Goal: Transaction & Acquisition: Purchase product/service

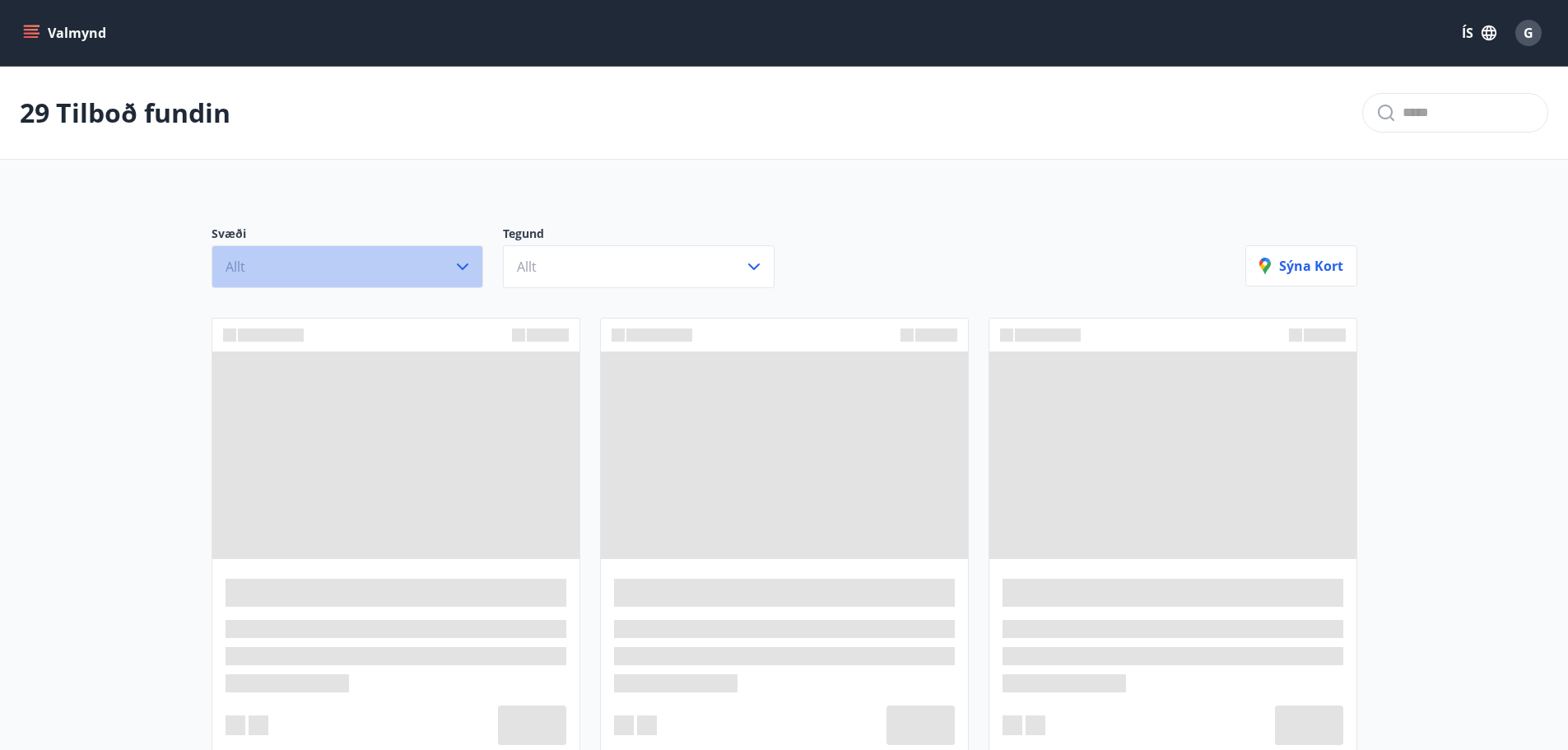
click at [433, 269] on button "Allt" at bounding box center [347, 267] width 271 height 43
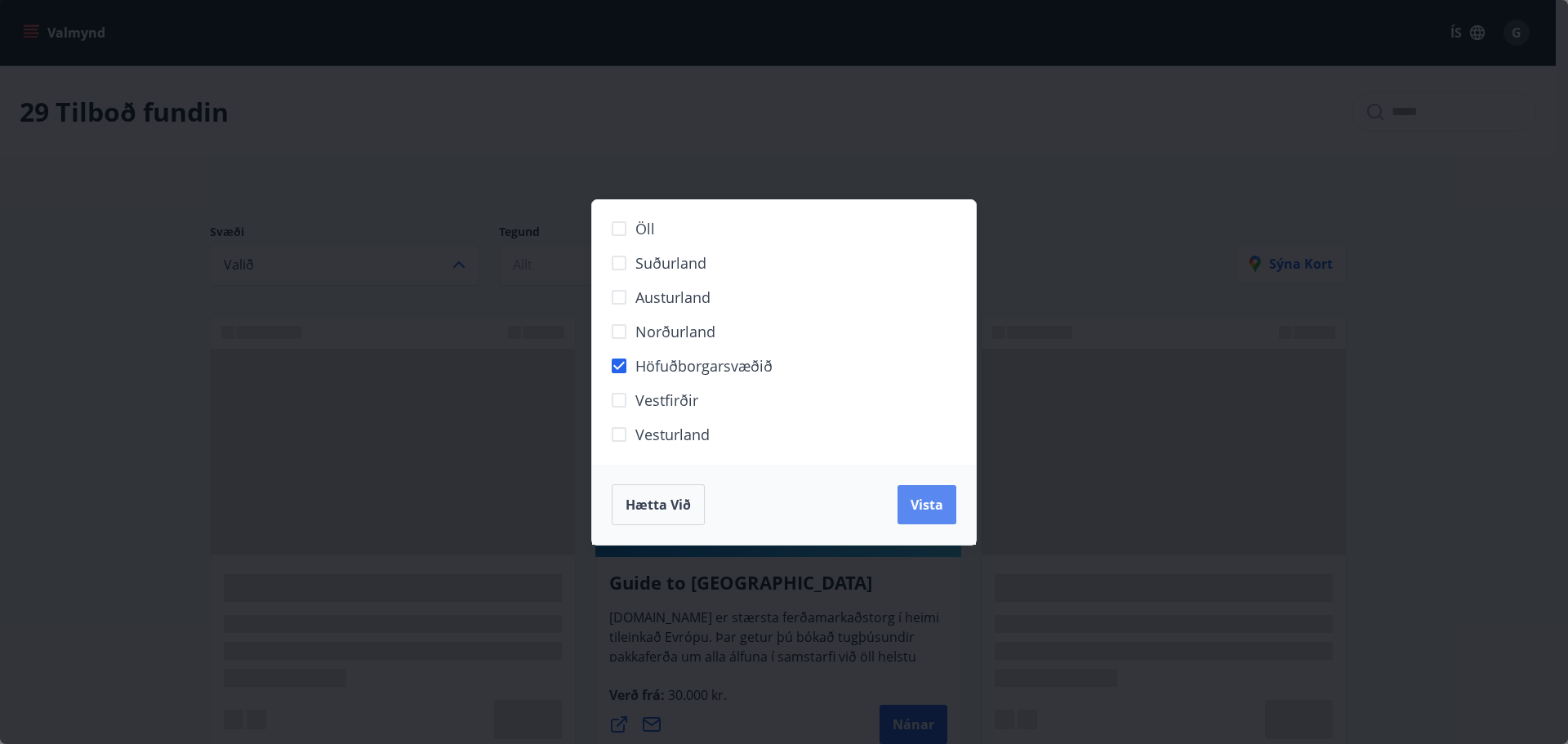
click at [937, 503] on span "Vista" at bounding box center [926, 505] width 33 height 18
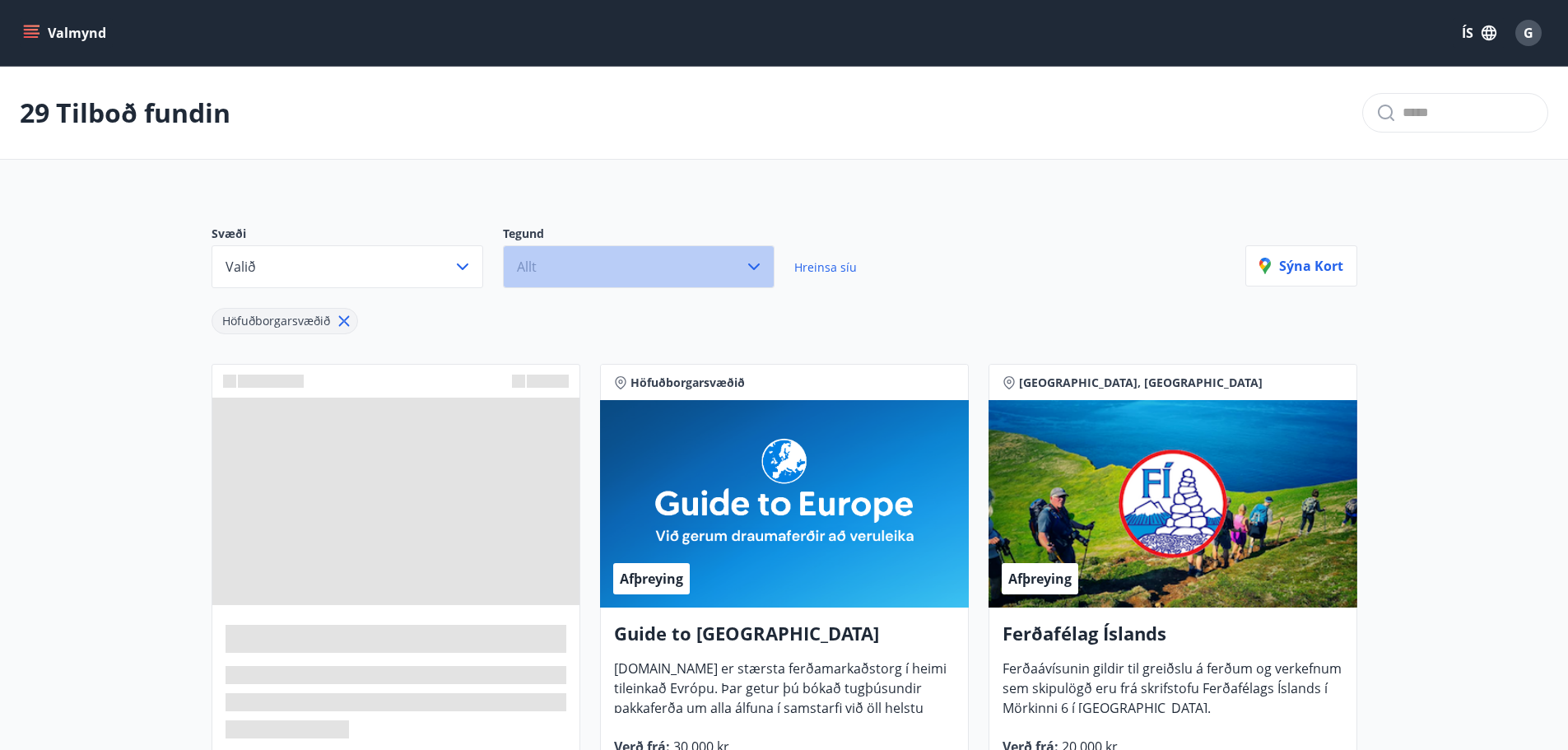
click at [634, 265] on button "Allt" at bounding box center [638, 267] width 271 height 43
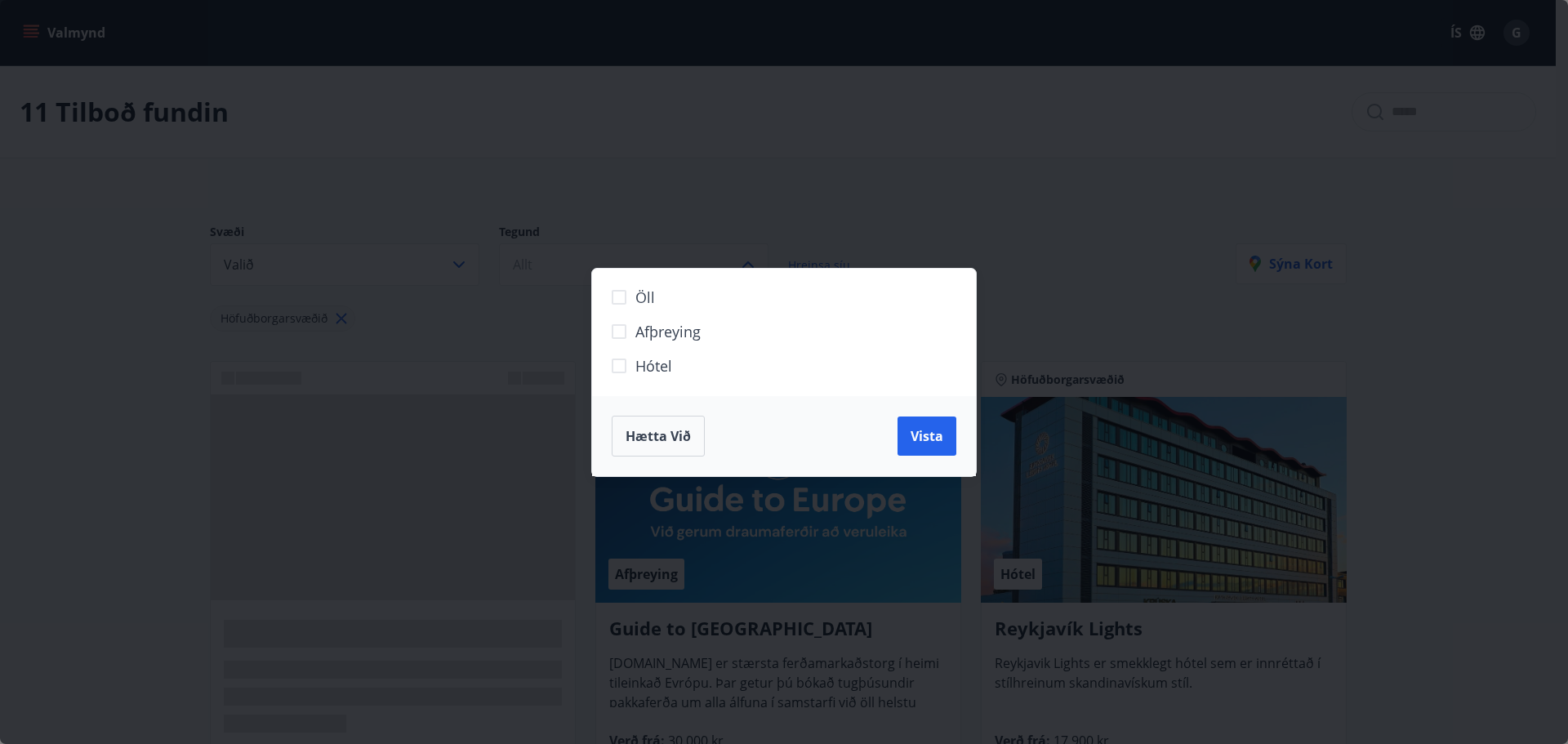
click at [636, 371] on span "Hótel" at bounding box center [653, 366] width 36 height 21
drag, startPoint x: 934, startPoint y: 433, endPoint x: 908, endPoint y: 444, distance: 28.2
click at [935, 433] on span "Vista" at bounding box center [926, 436] width 33 height 18
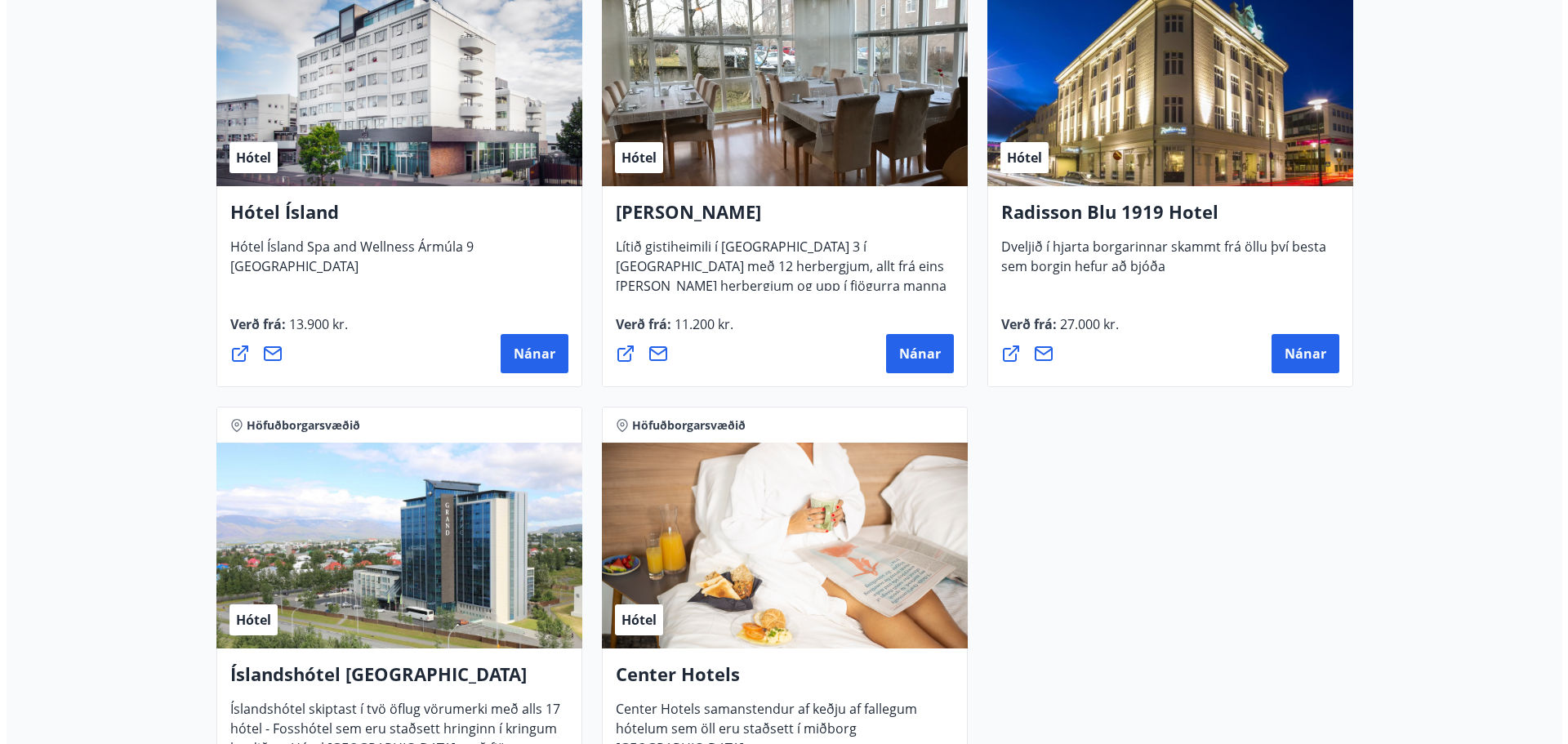
scroll to position [869, 0]
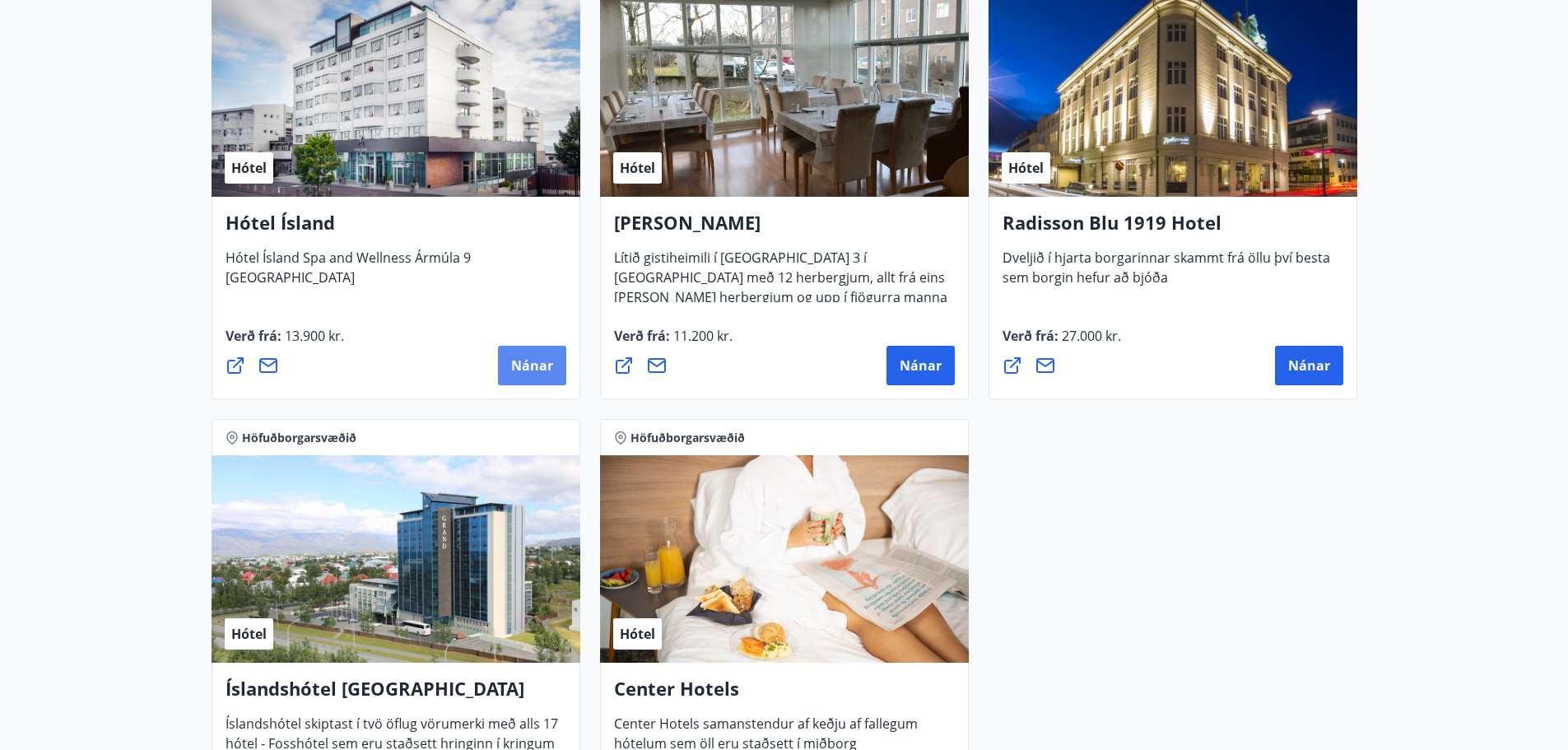
click at [532, 366] on span "Nánar" at bounding box center [532, 366] width 42 height 18
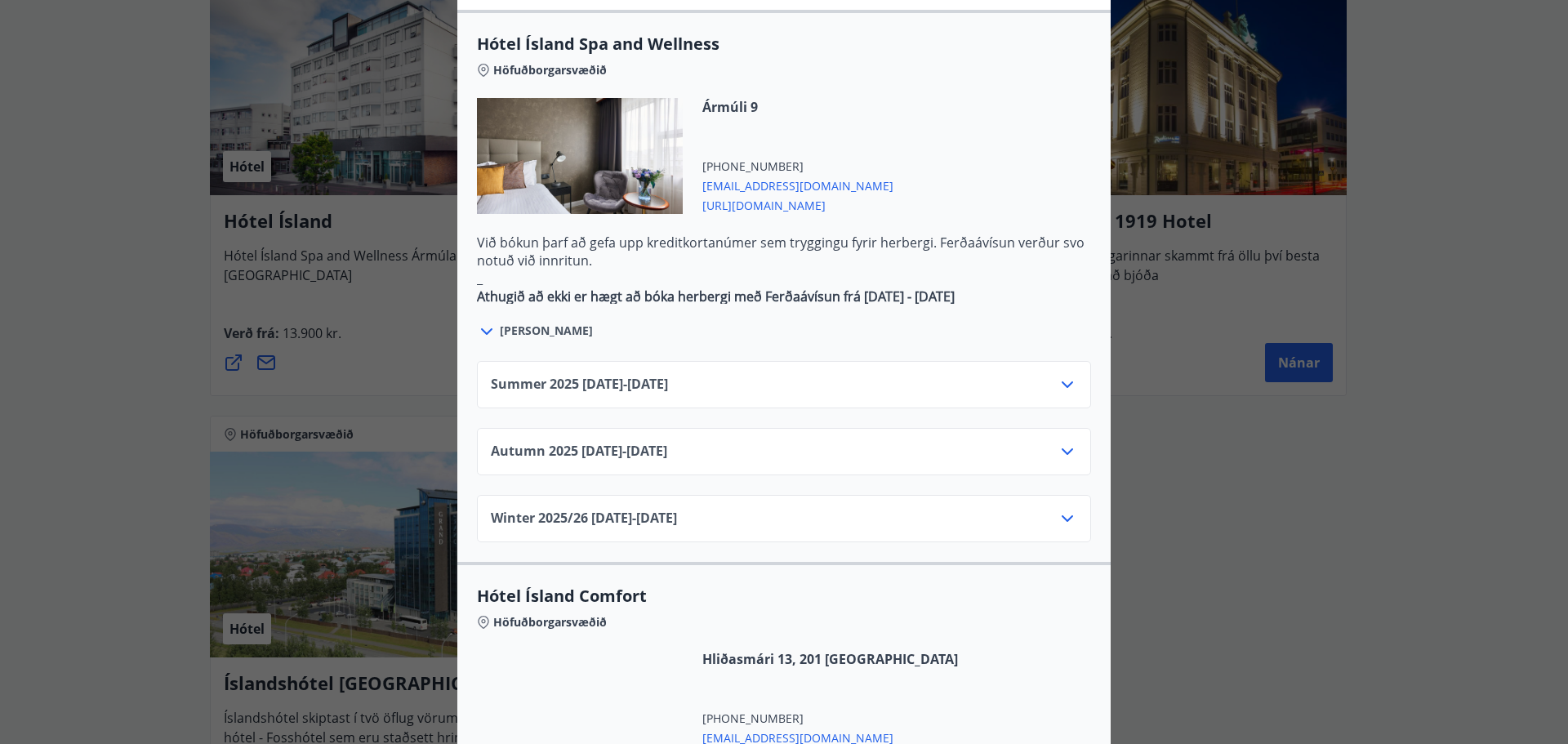
scroll to position [919, 0]
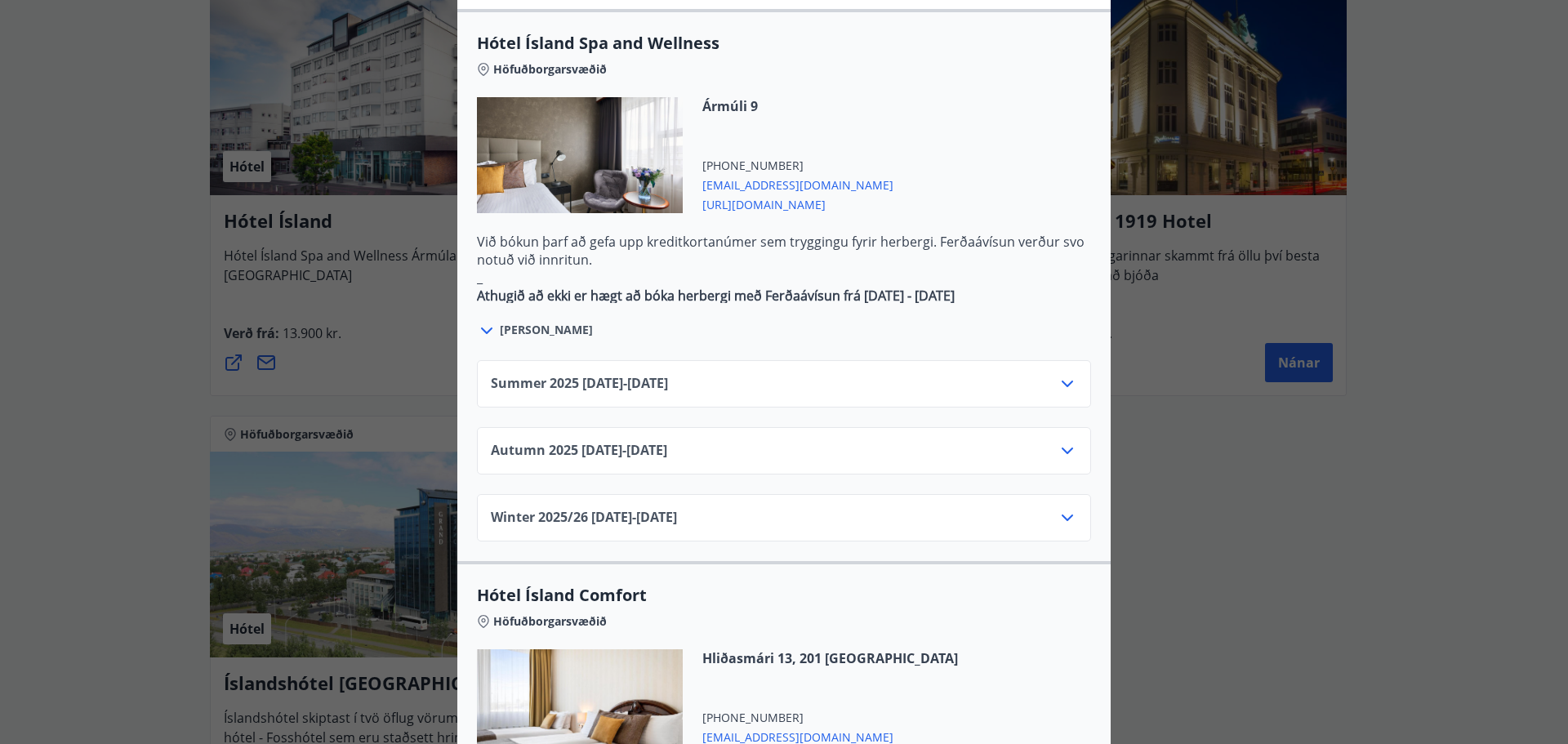
click at [652, 441] on div "Autumn [PHONE_NUMBER][DATE] - [DATE]" at bounding box center [784, 457] width 587 height 33
click at [1065, 441] on icon at bounding box center [1068, 451] width 20 height 20
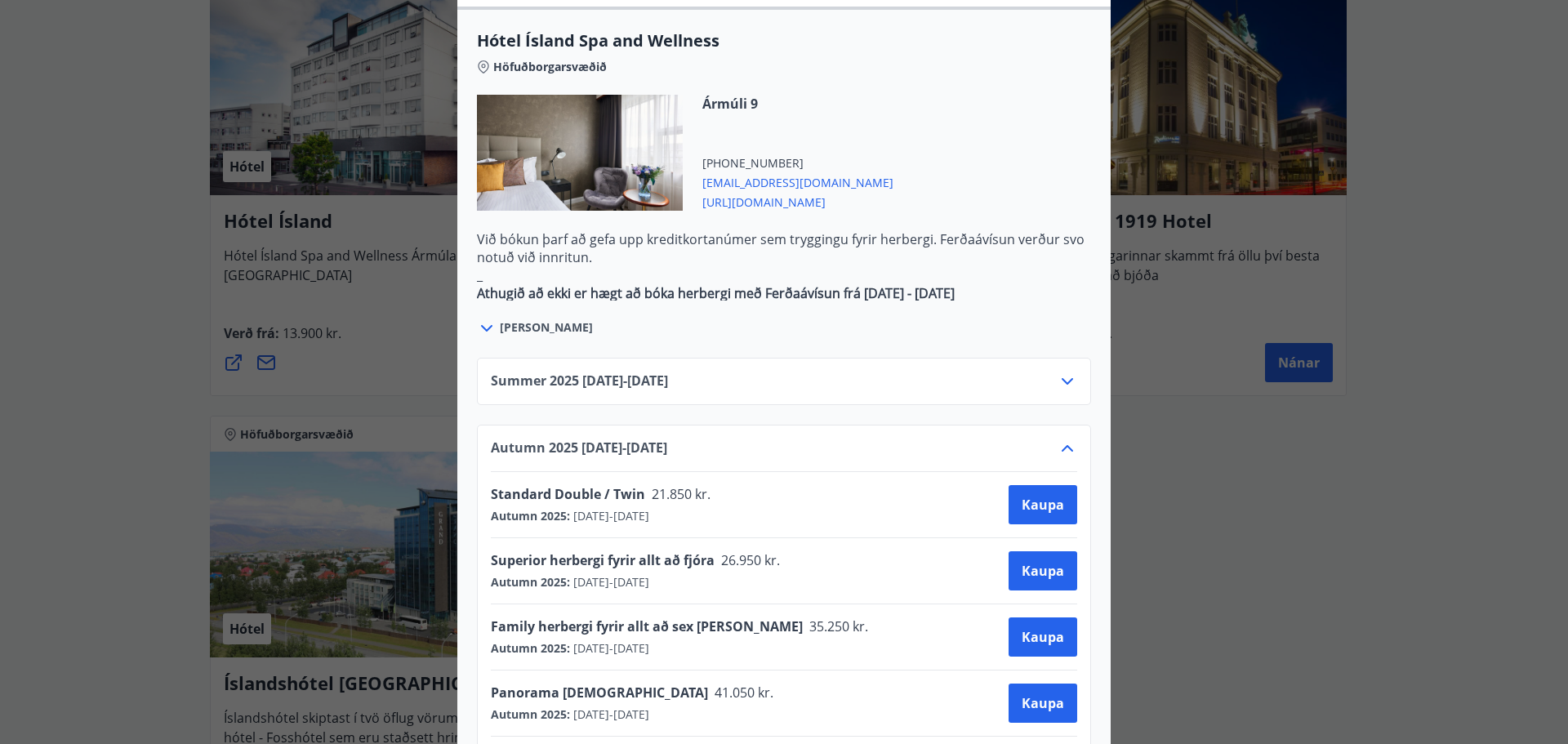
scroll to position [837, 0]
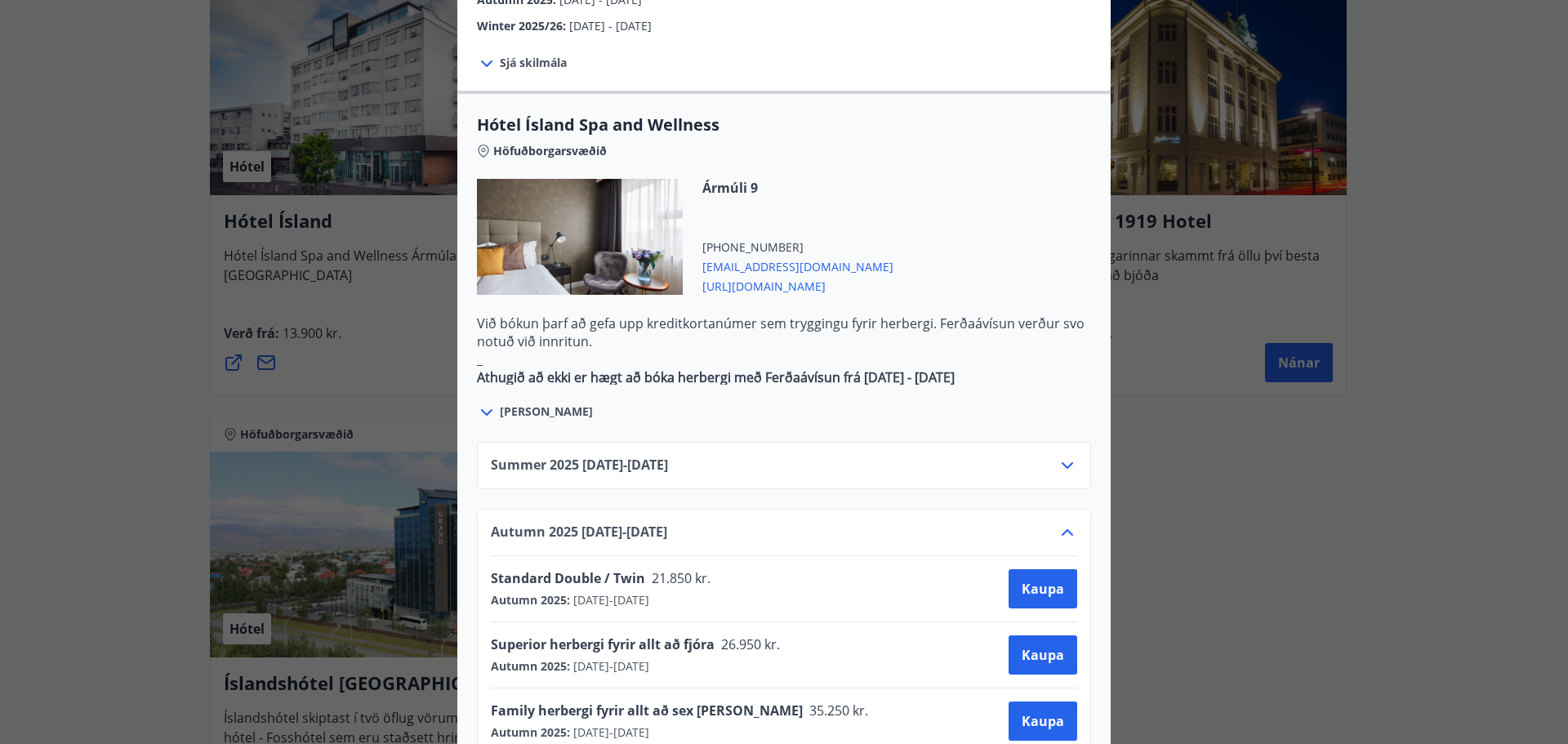
click at [509, 404] on span "[PERSON_NAME]" at bounding box center [546, 412] width 93 height 16
click at [733, 276] on span "[URL][DOMAIN_NAME]" at bounding box center [797, 285] width 191 height 20
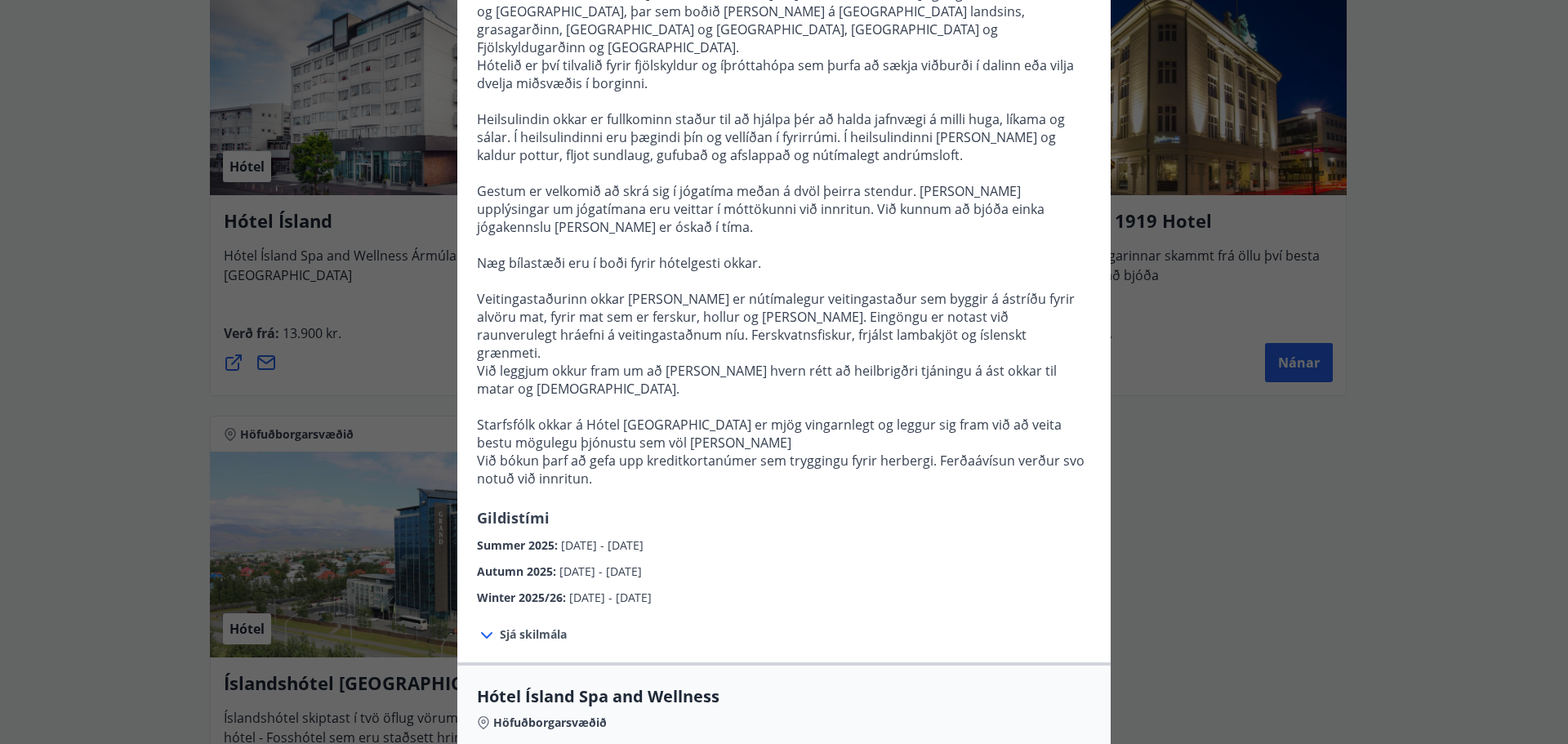
scroll to position [184, 0]
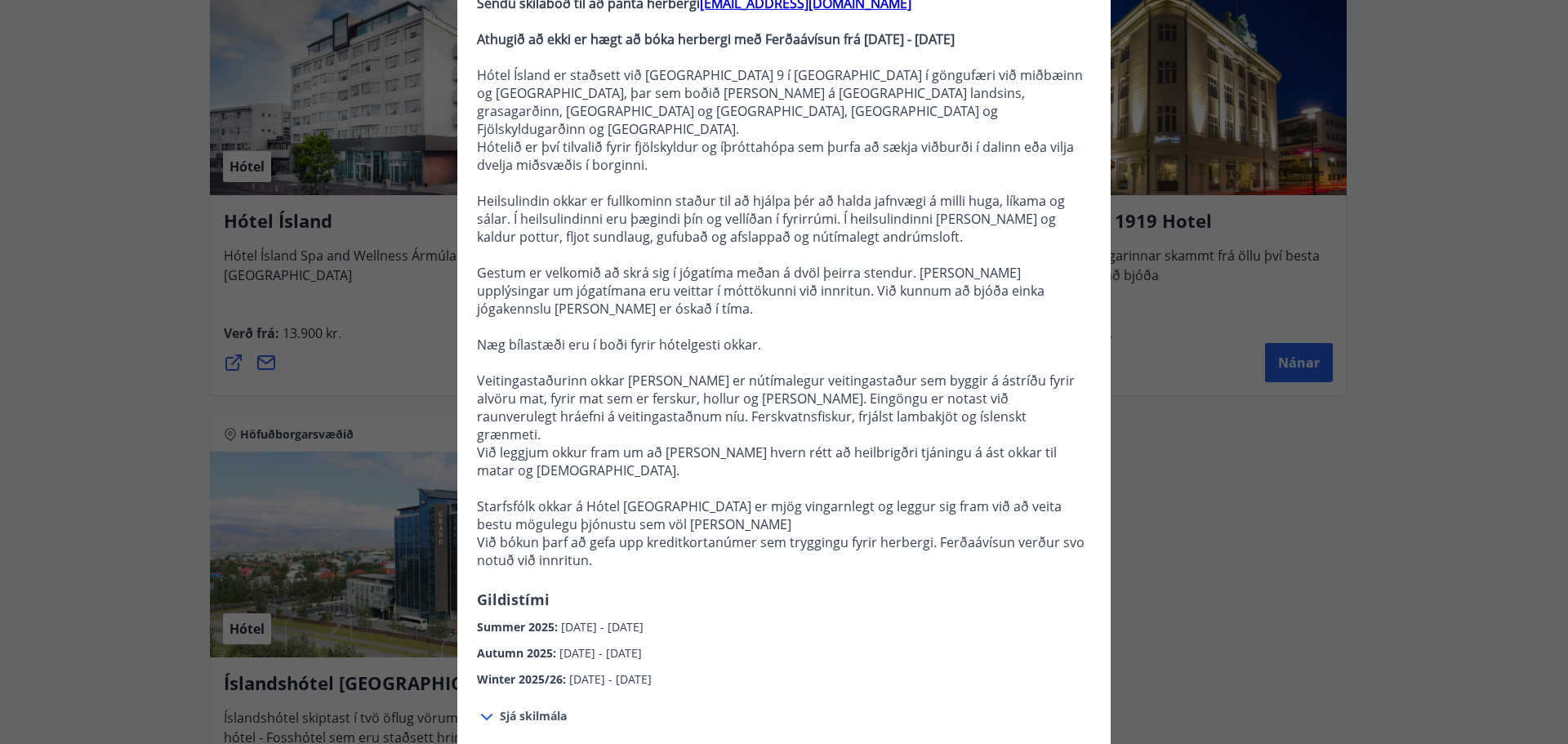
click at [1261, 519] on div "Hótel Ísland Sendu skilaboð til að panta herbergi [EMAIL_ADDRESS][DOMAIN_NAME] …" at bounding box center [784, 188] width 1568 height 744
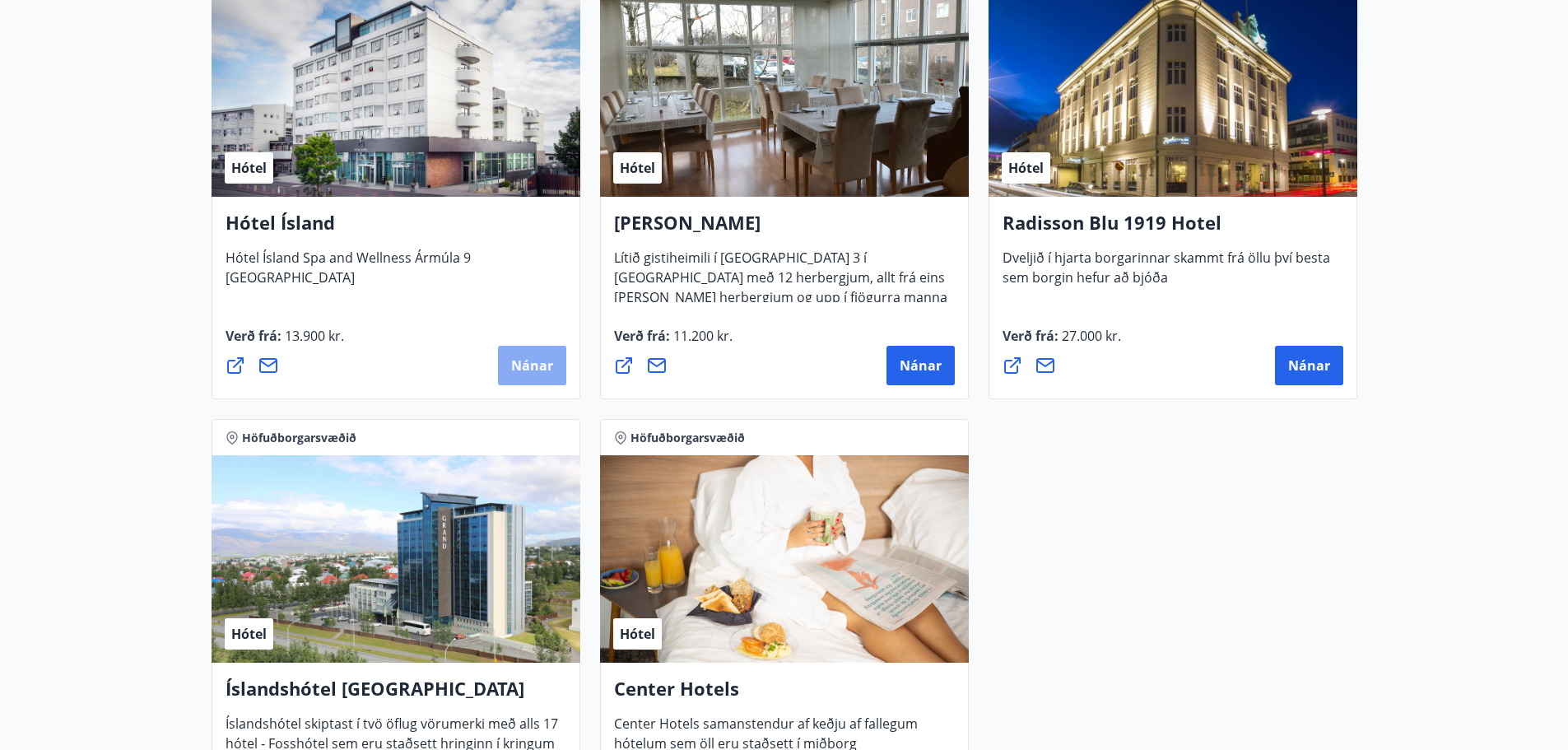
click at [518, 363] on span "Nánar" at bounding box center [532, 366] width 42 height 18
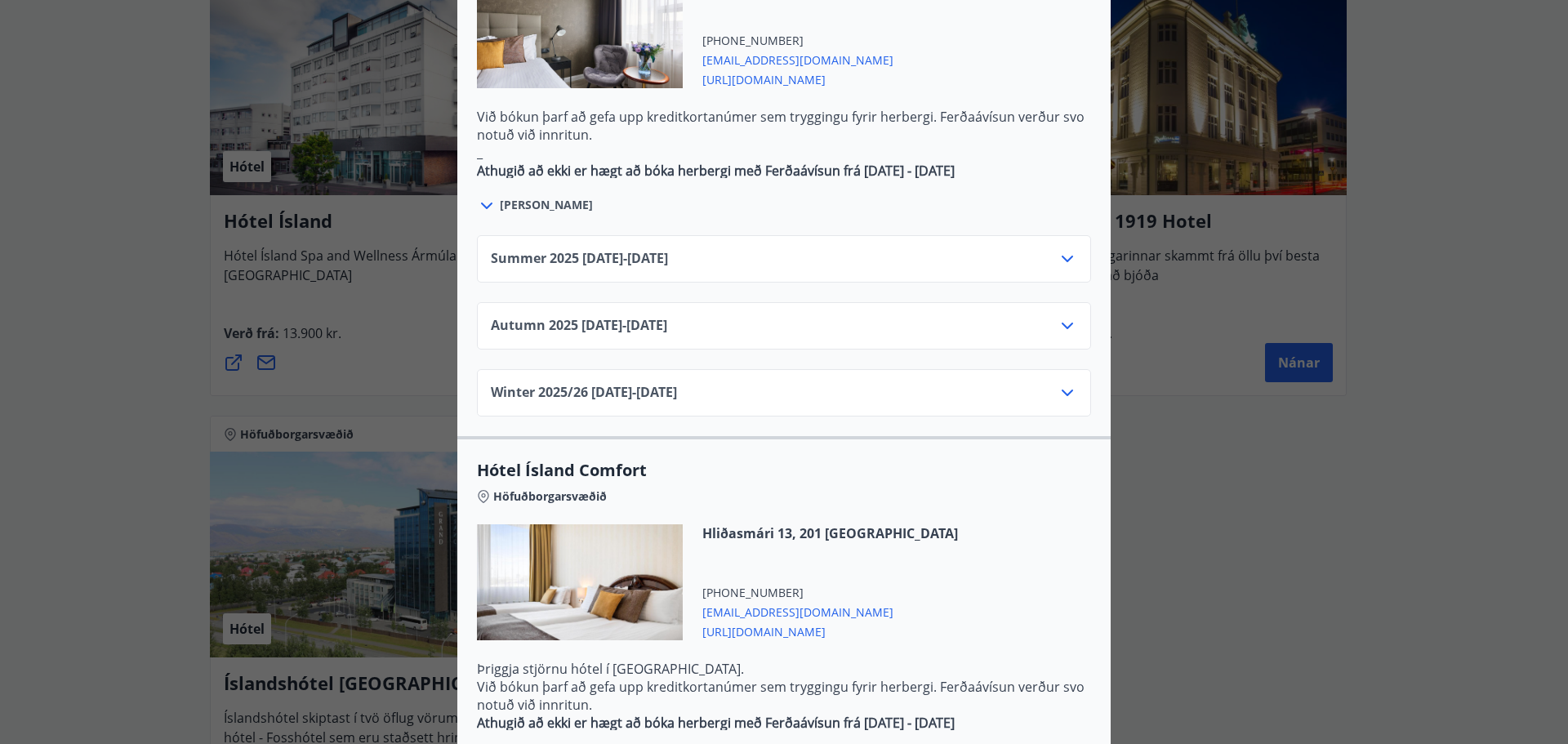
scroll to position [1061, 0]
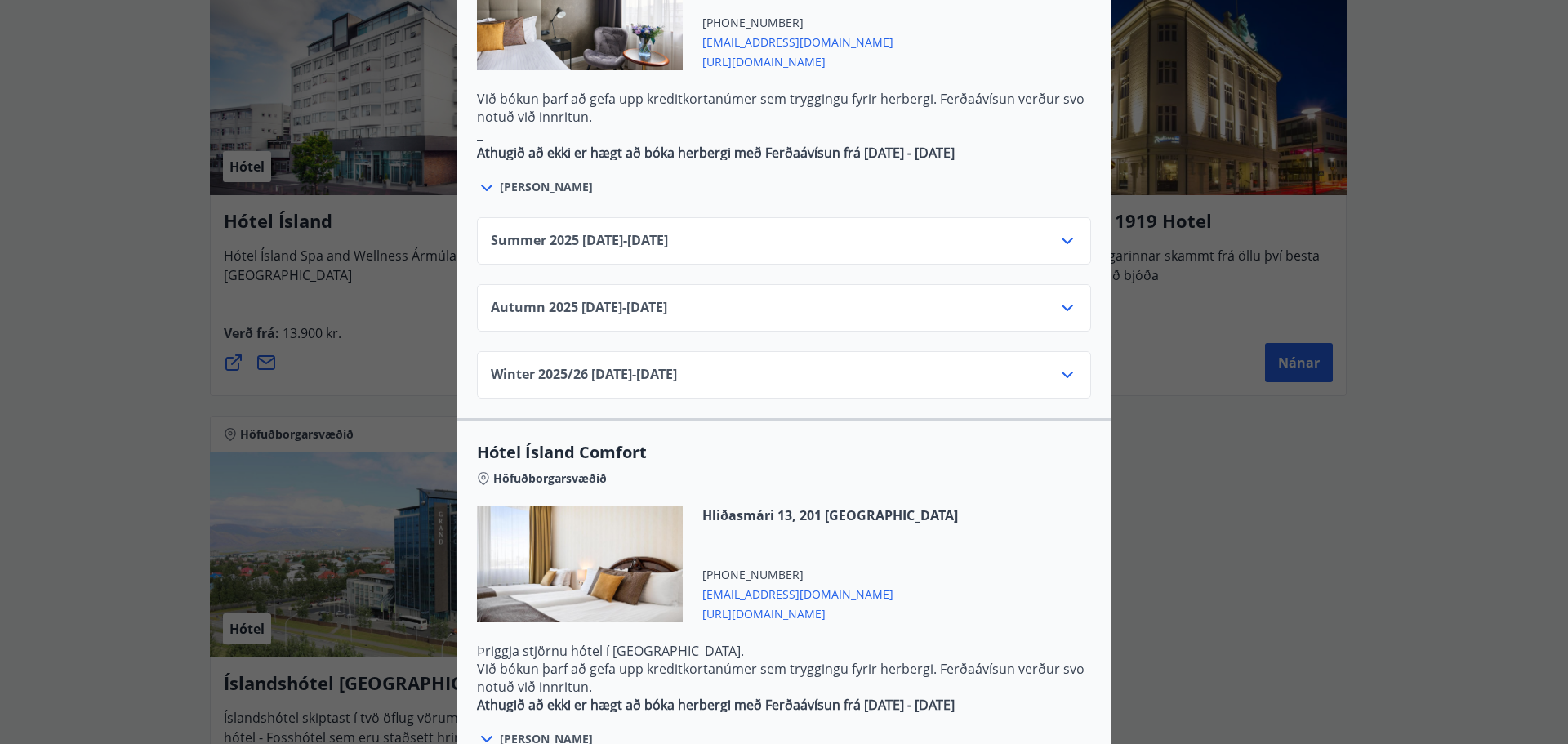
click at [1063, 305] on icon at bounding box center [1067, 308] width 12 height 6
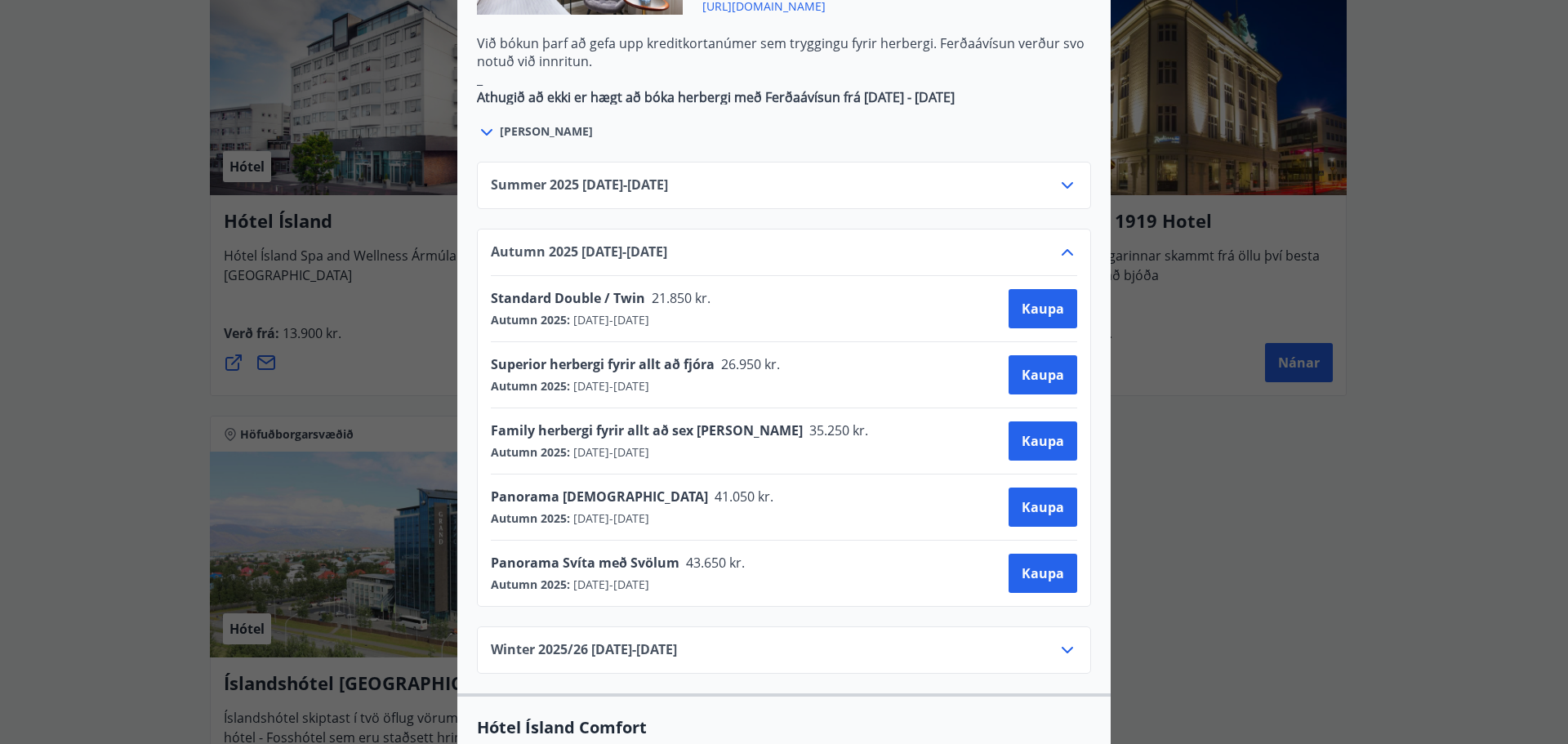
scroll to position [1143, 0]
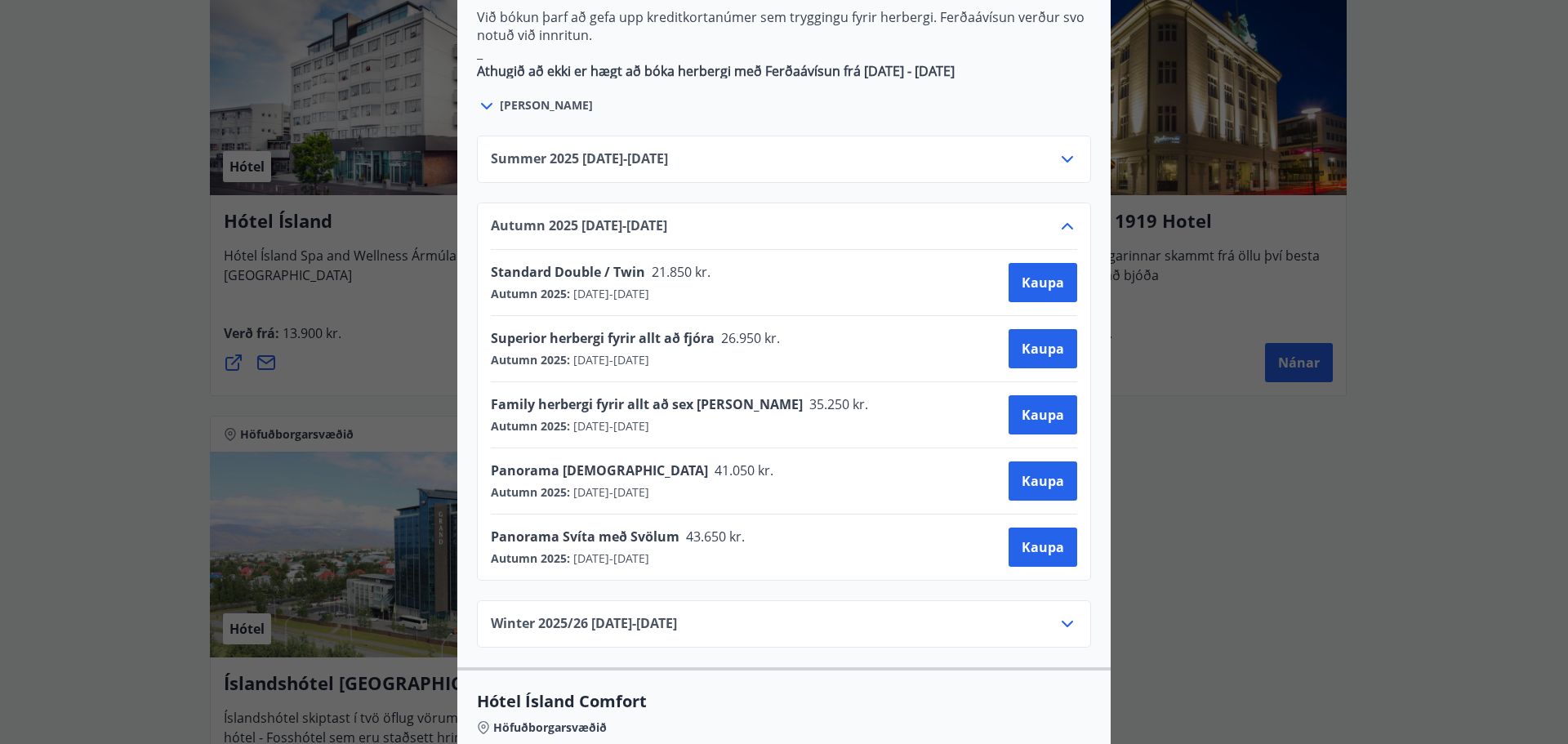
click at [558, 263] on span "Standard Double / Twin" at bounding box center [568, 272] width 155 height 18
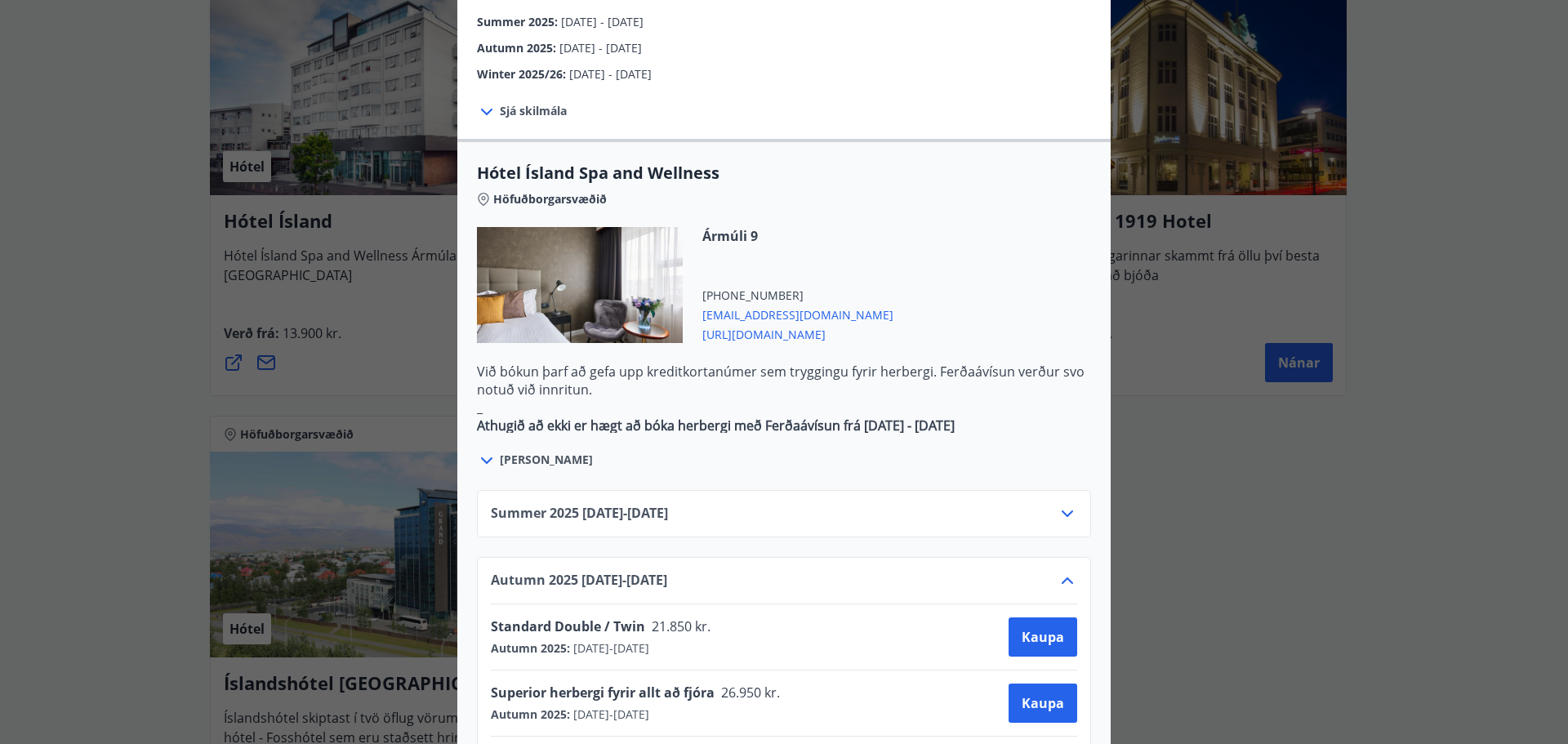
scroll to position [735, 0]
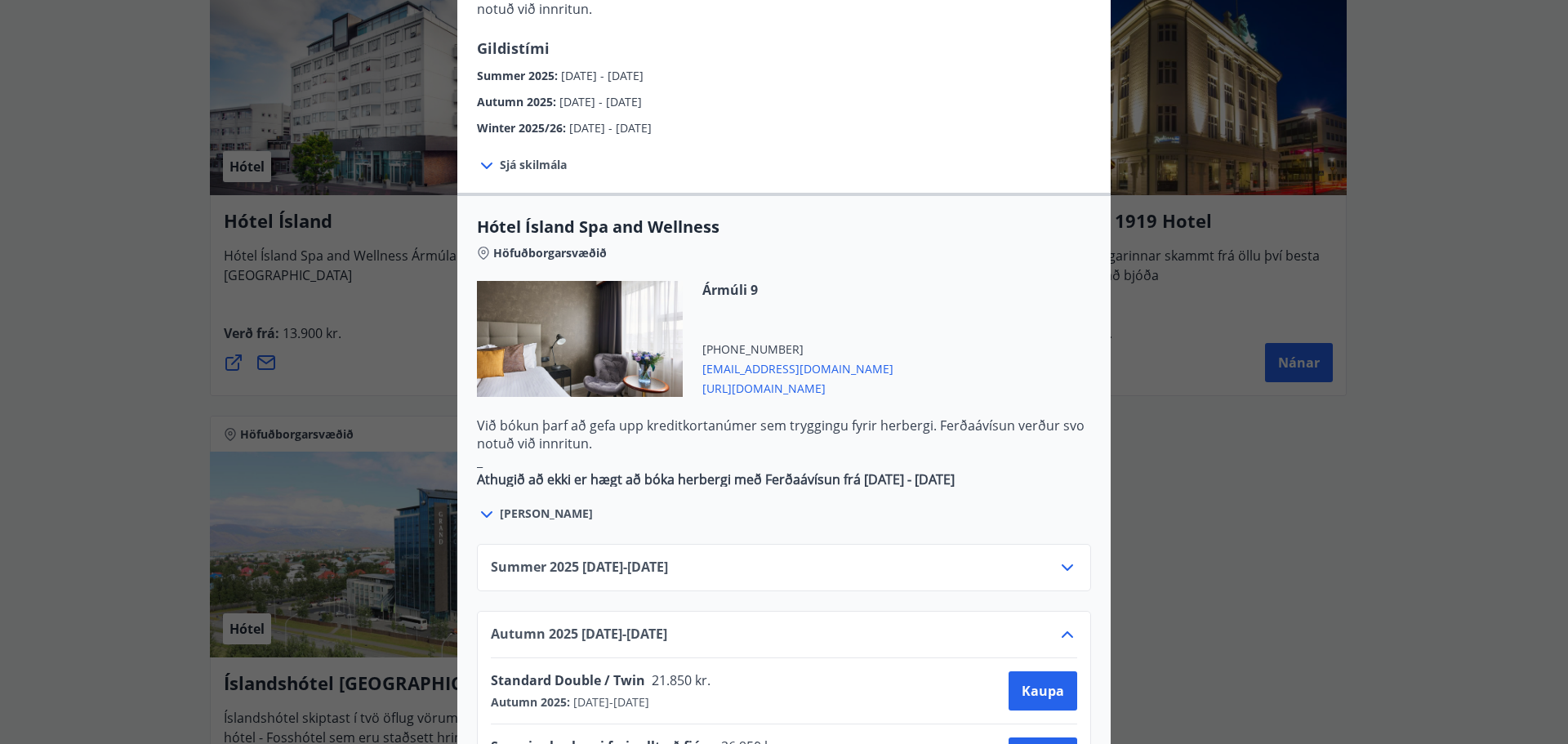
click at [481, 511] on icon at bounding box center [486, 514] width 12 height 6
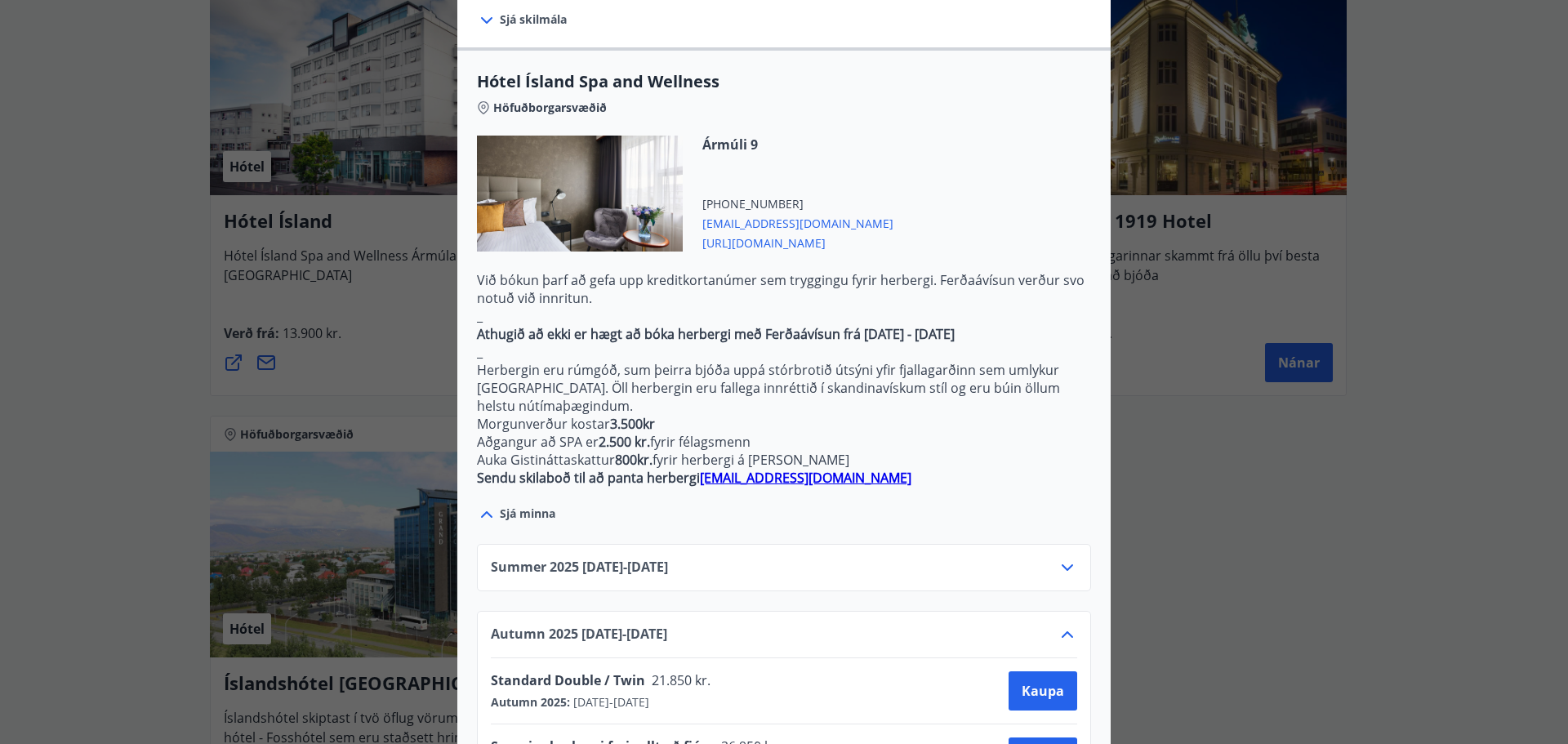
scroll to position [899, 0]
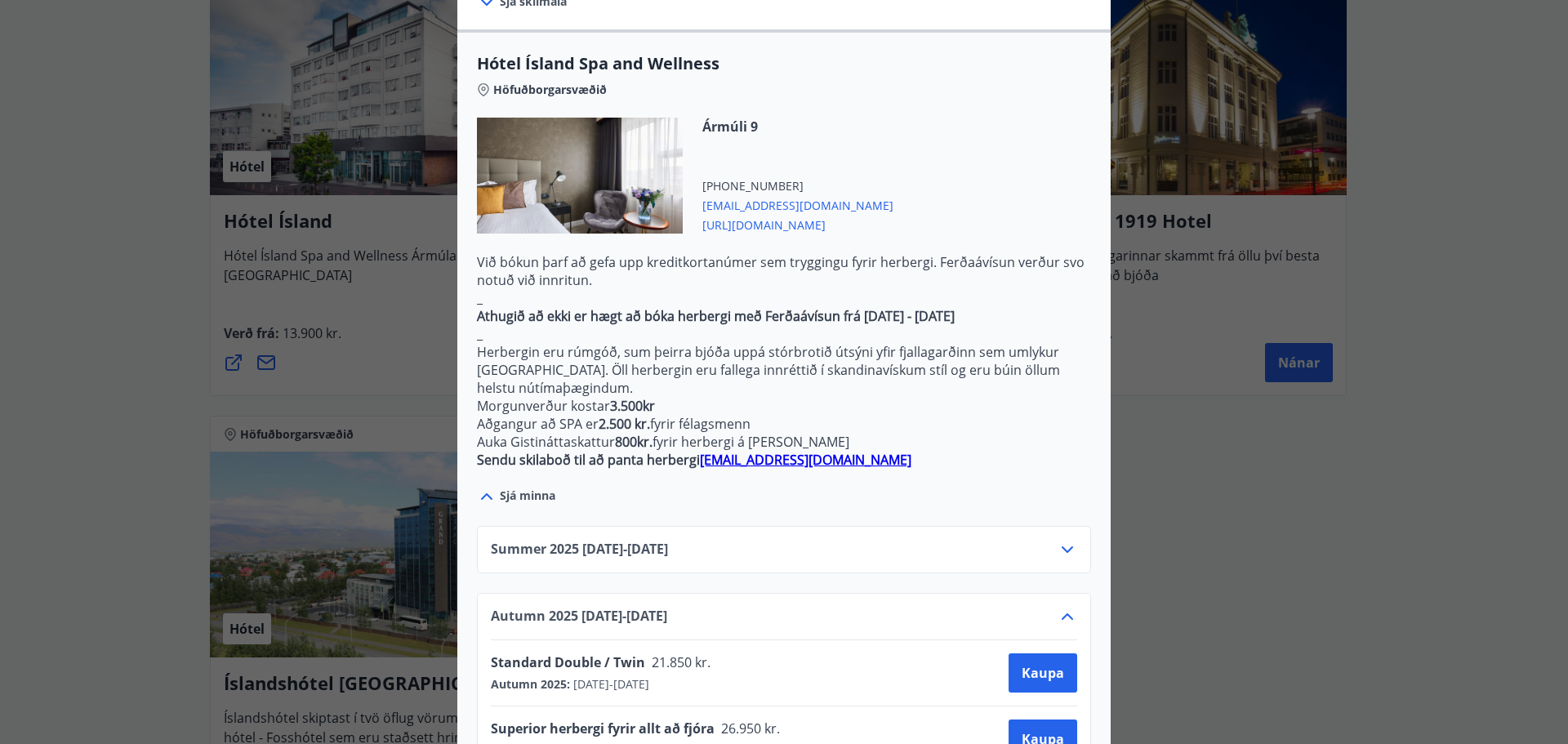
click at [51, 383] on div "Hótel Ísland Sendu skilaboð til að panta herbergi [EMAIL_ADDRESS][DOMAIN_NAME] …" at bounding box center [784, 372] width 1568 height 744
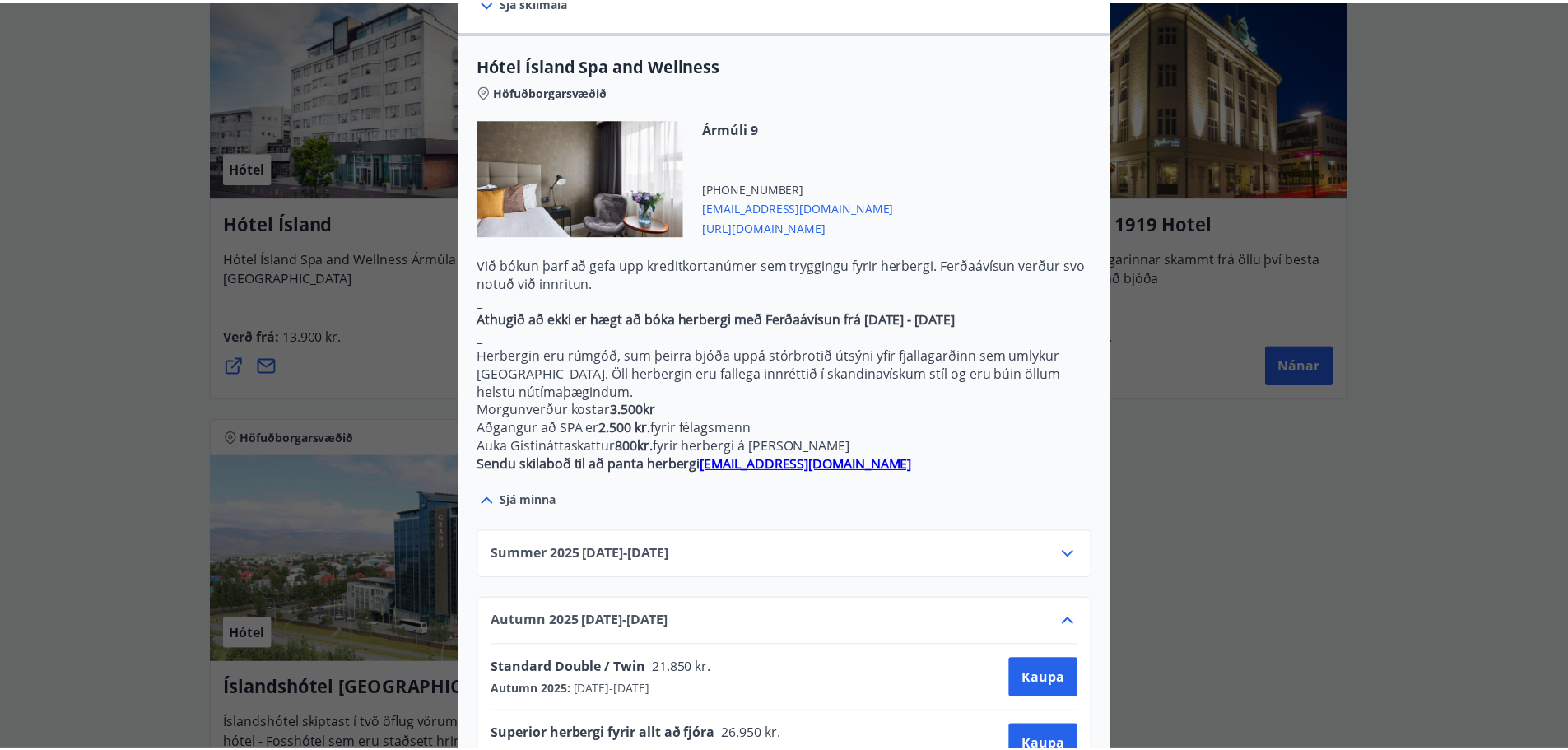
scroll to position [0, 0]
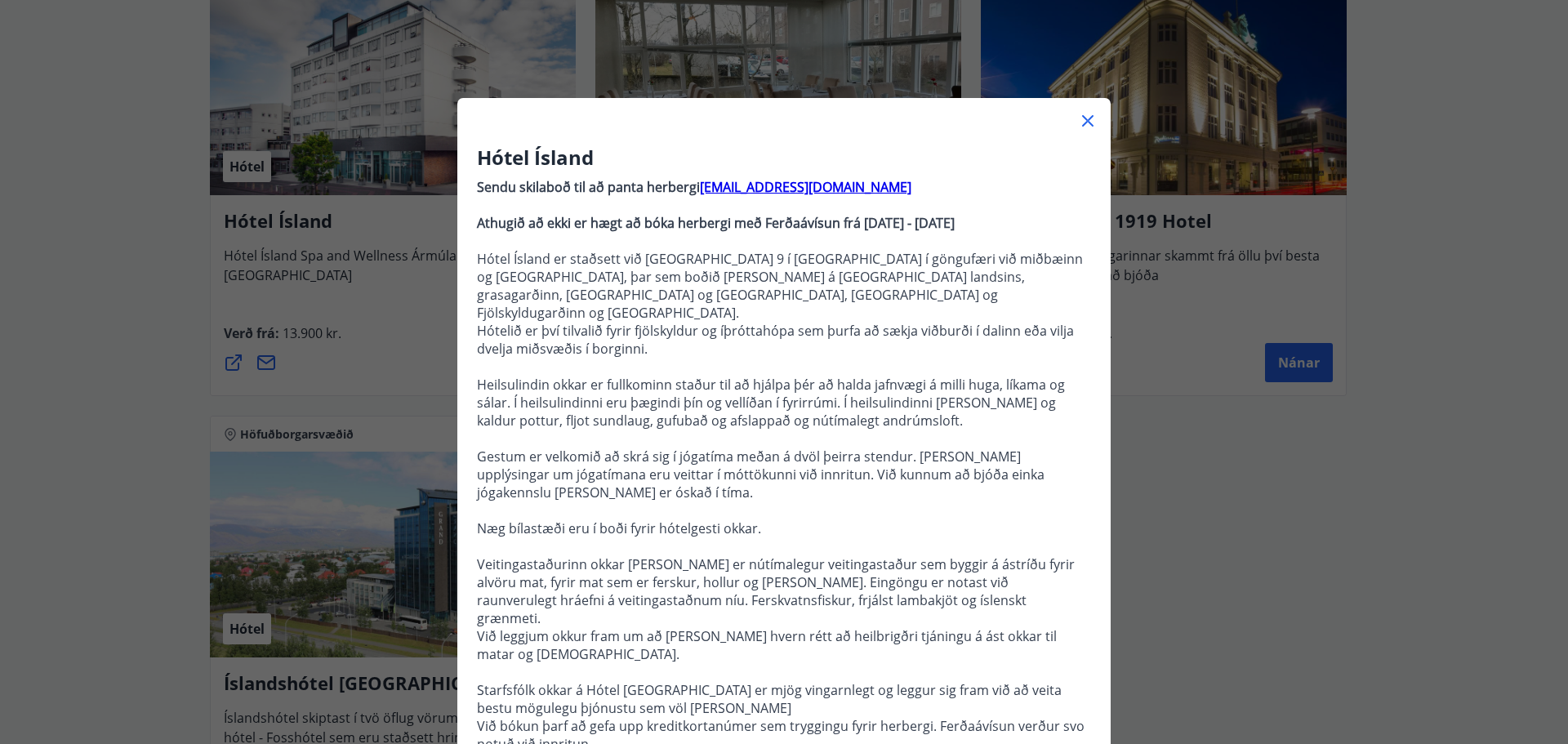
click at [1080, 121] on icon at bounding box center [1088, 121] width 20 height 20
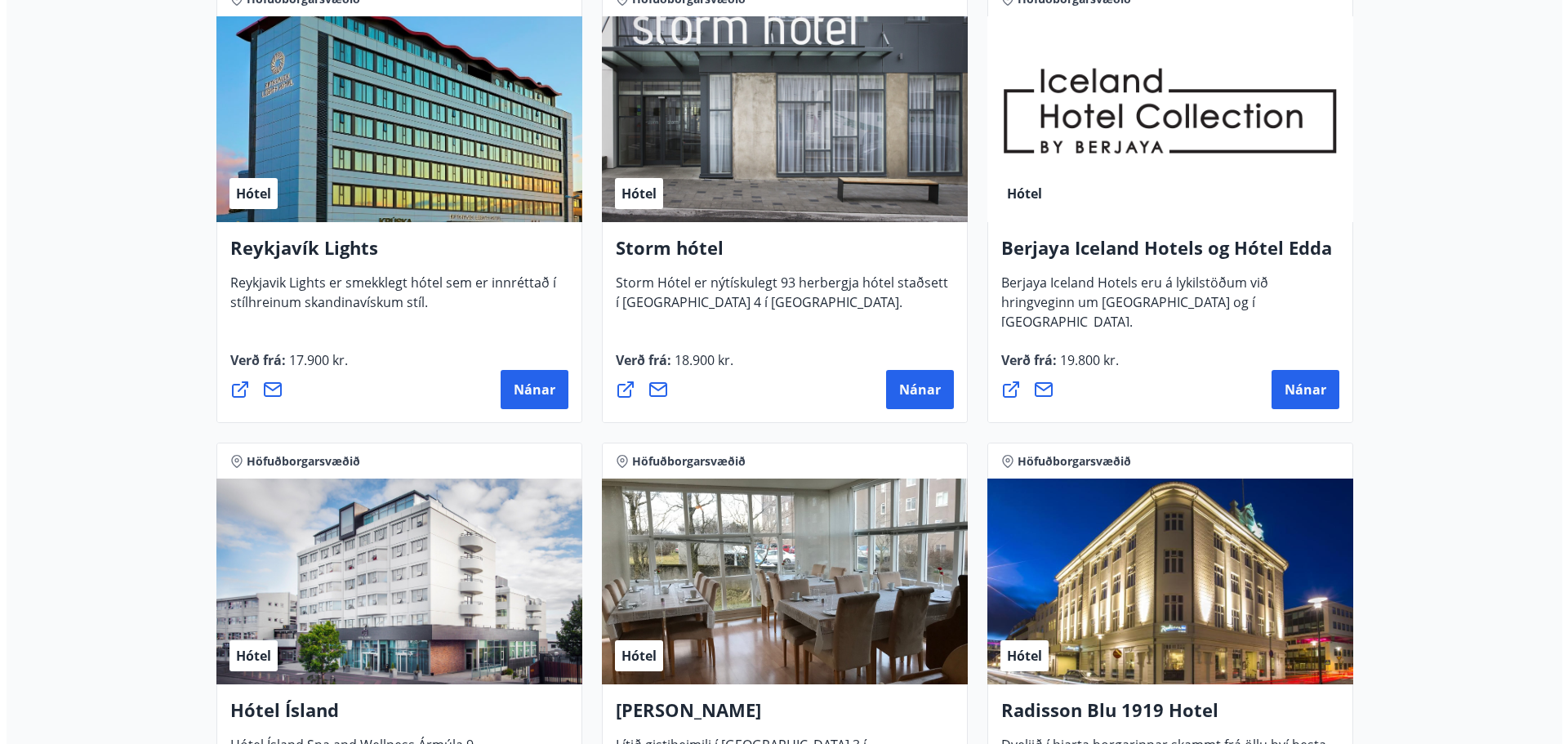
scroll to position [380, 0]
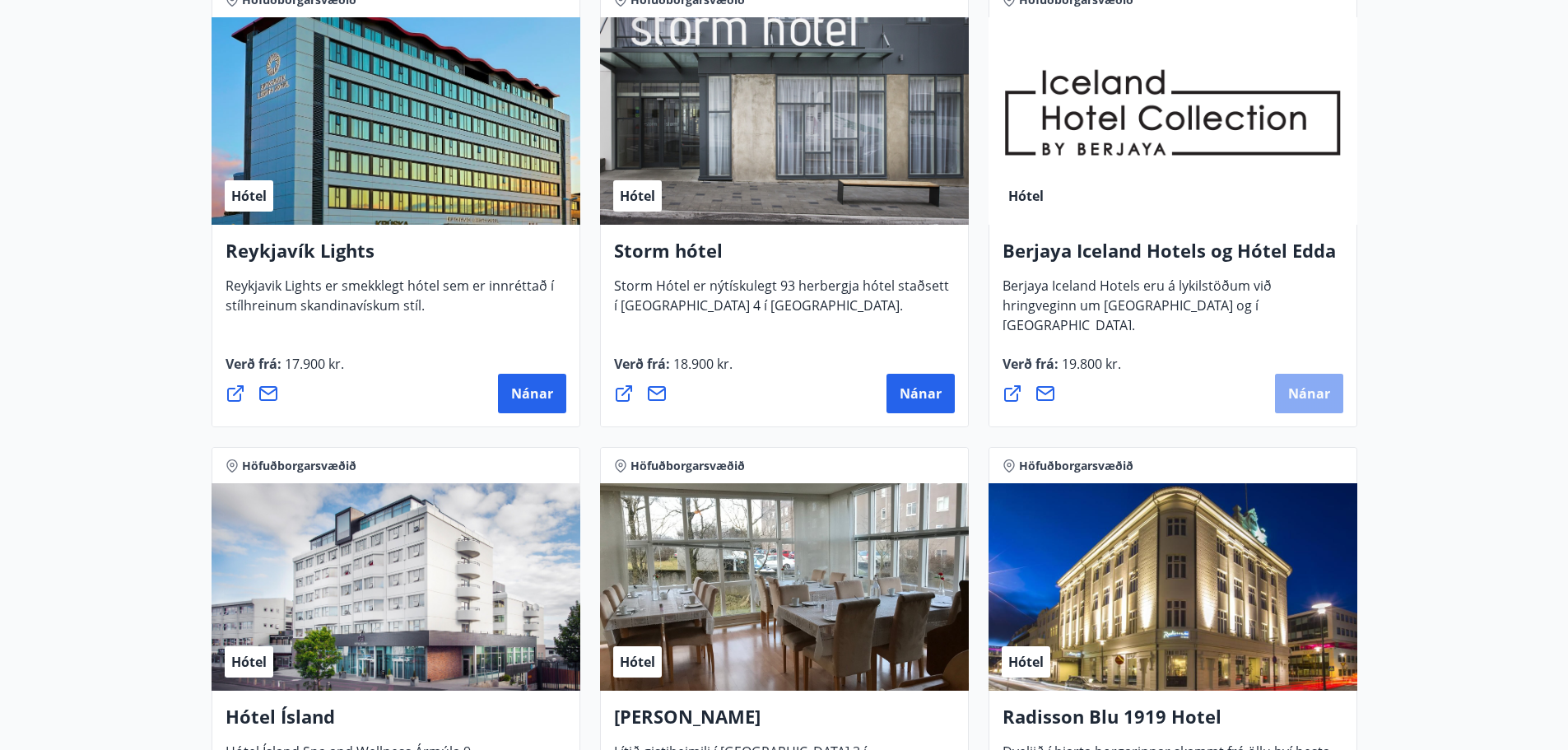
click at [1310, 380] on button "Nánar" at bounding box center [1309, 393] width 68 height 39
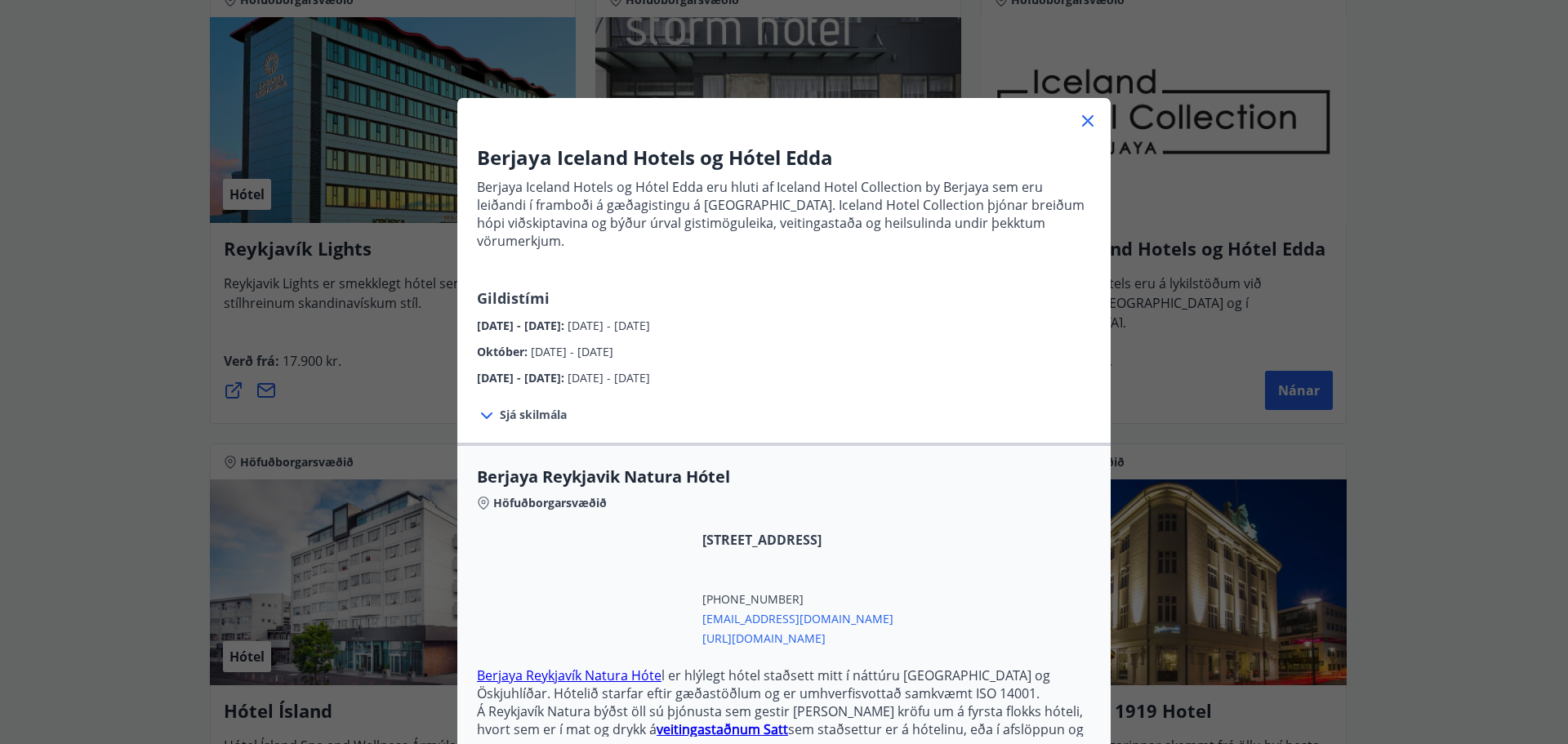
scroll to position [245, 0]
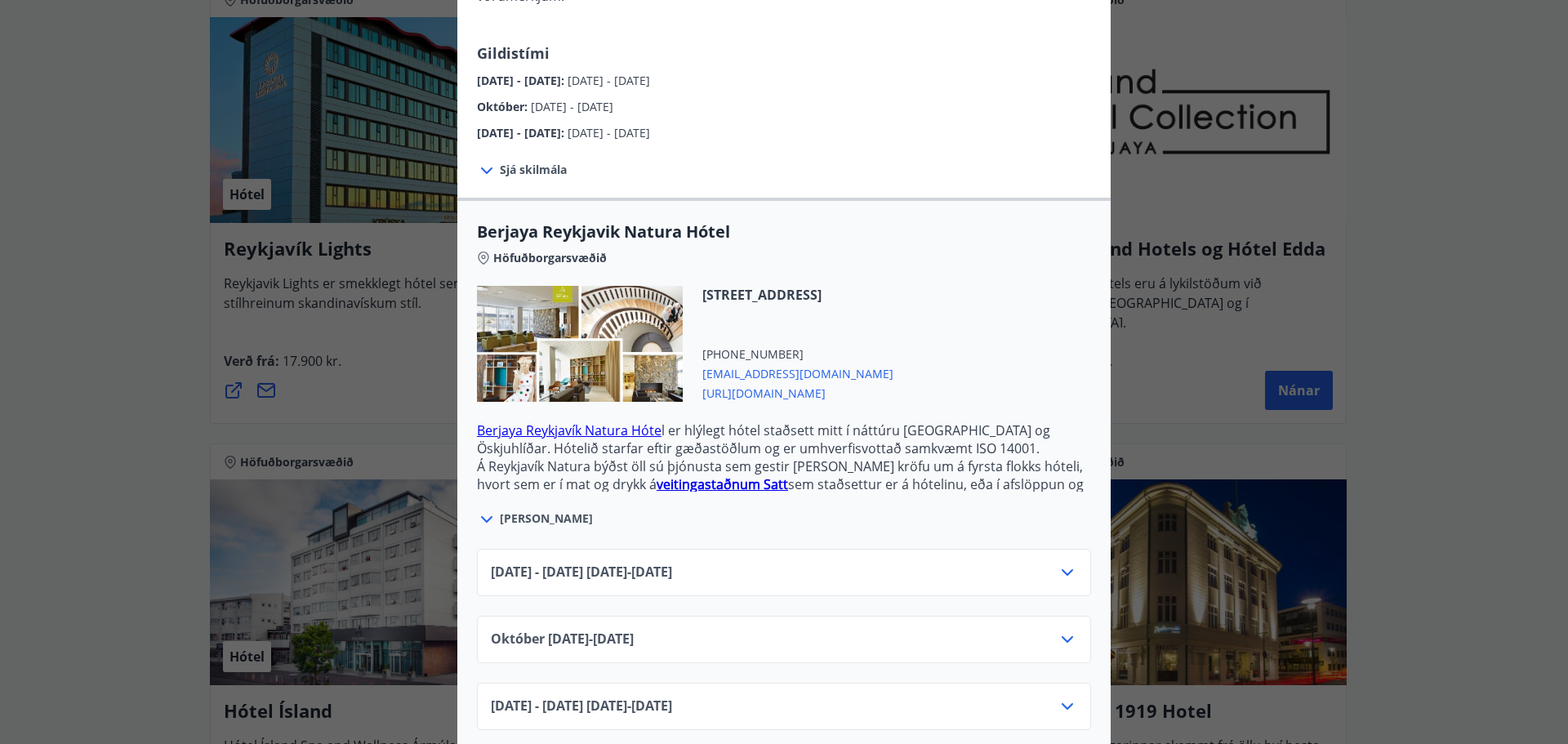
click at [483, 509] on icon at bounding box center [487, 519] width 20 height 20
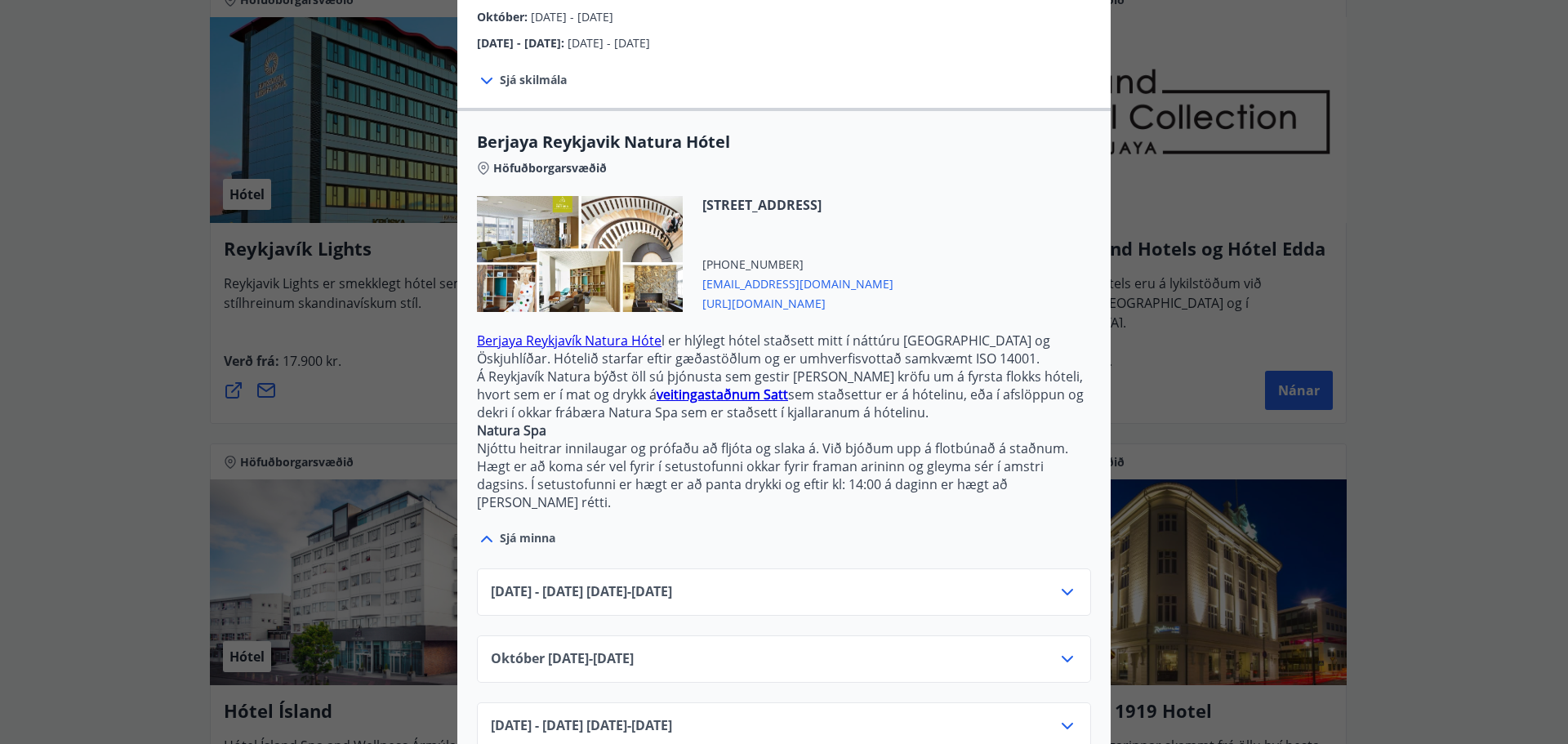
scroll to position [337, 0]
click at [1058, 648] on icon at bounding box center [1068, 658] width 20 height 20
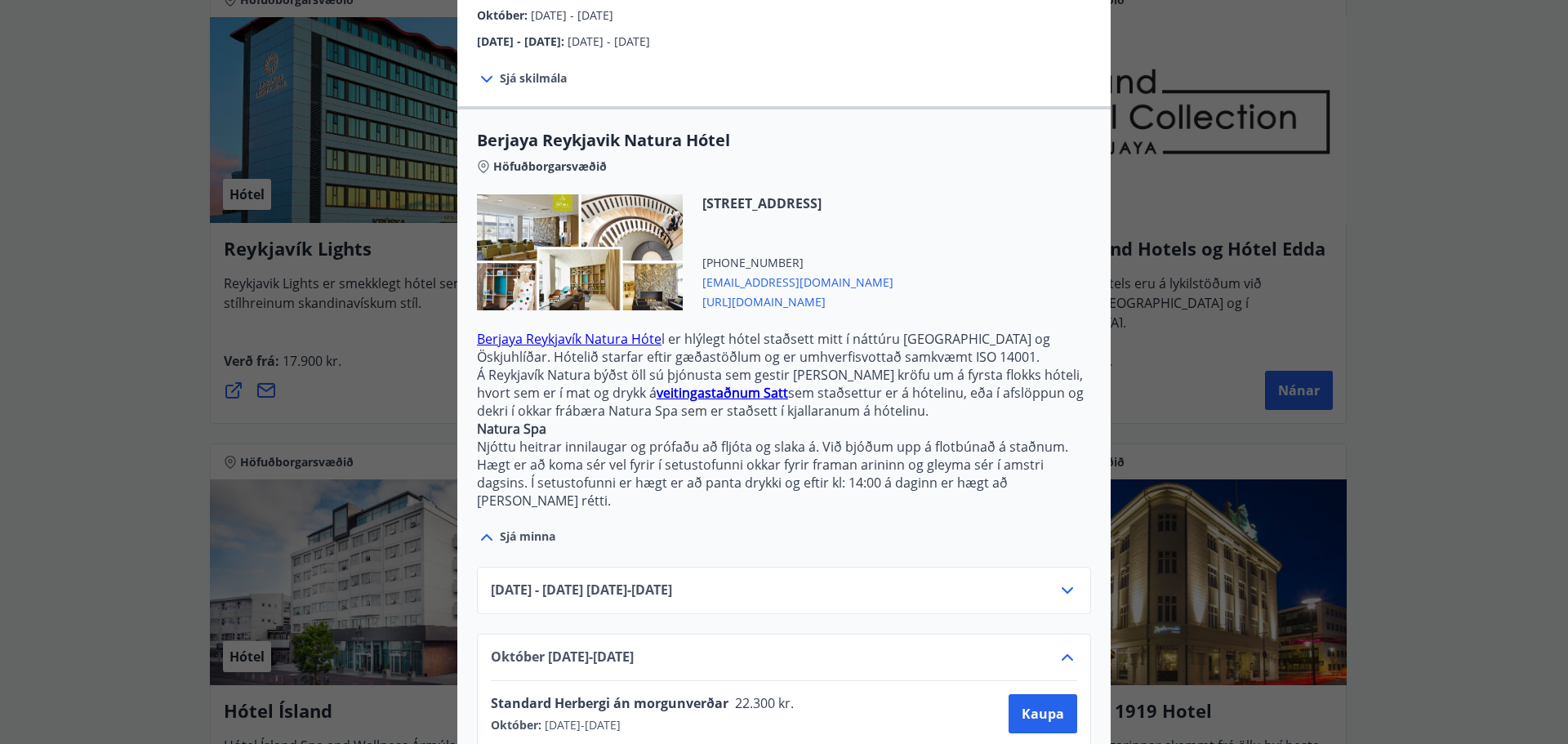
scroll to position [403, 0]
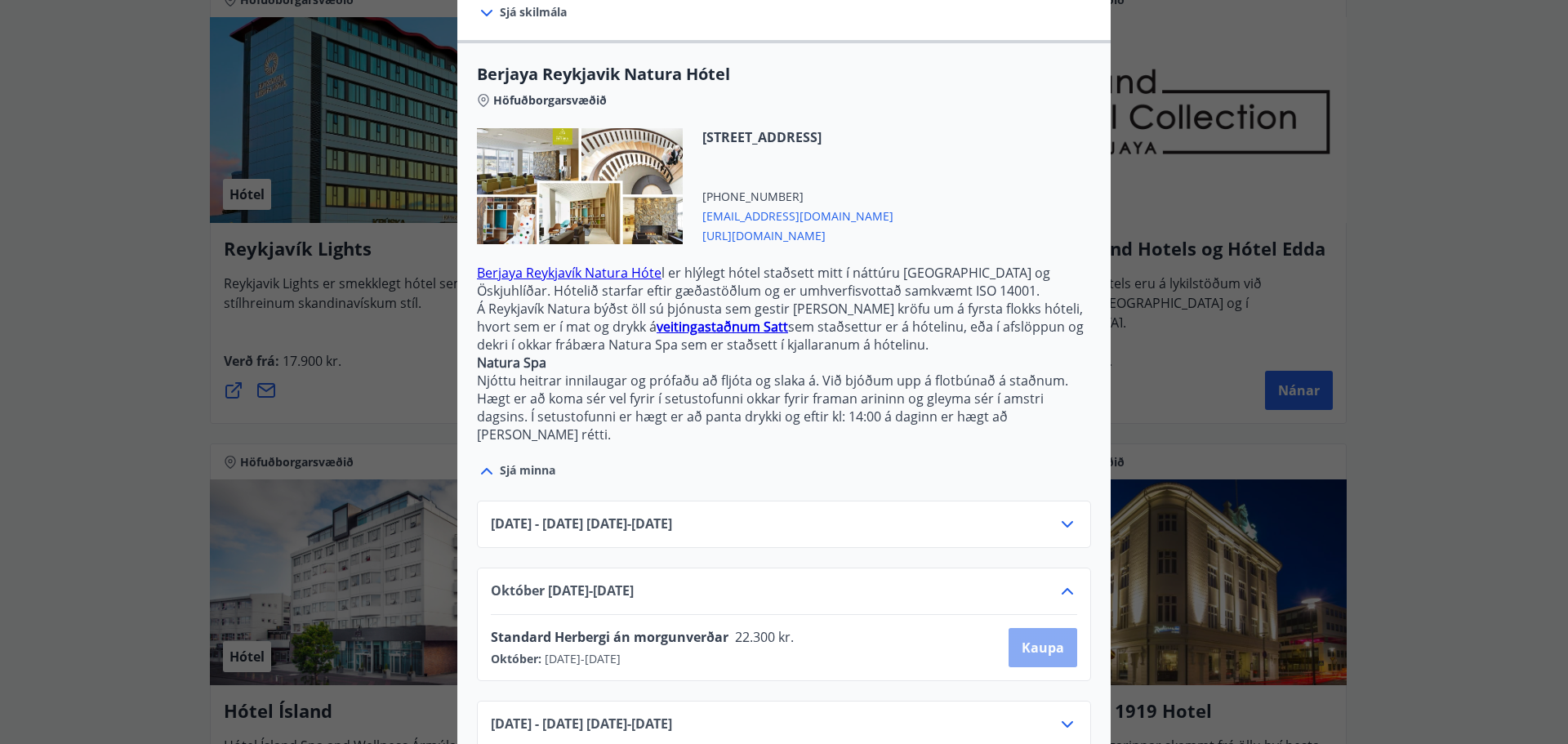
click at [1034, 638] on span "Kaupa" at bounding box center [1043, 647] width 43 height 18
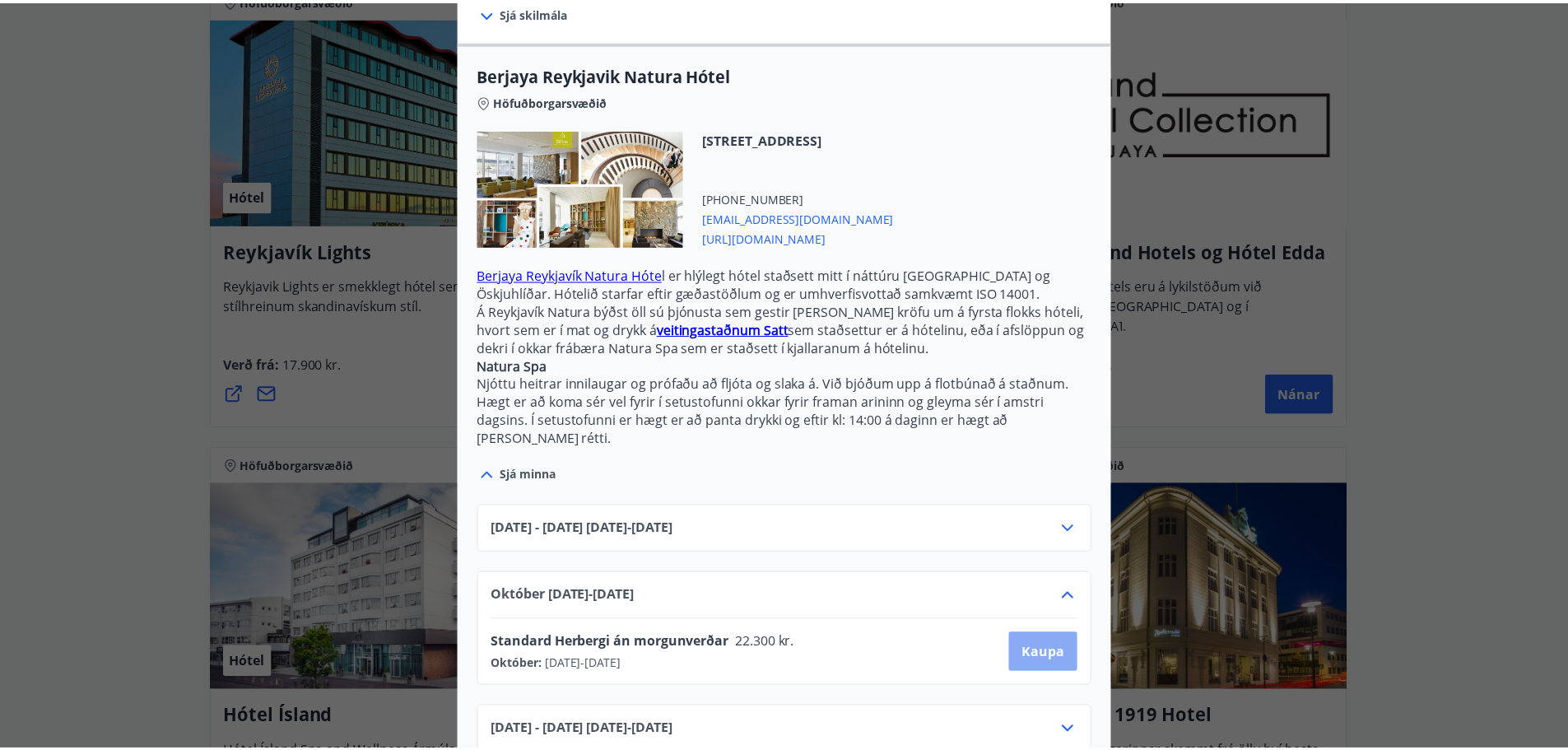
scroll to position [3, 0]
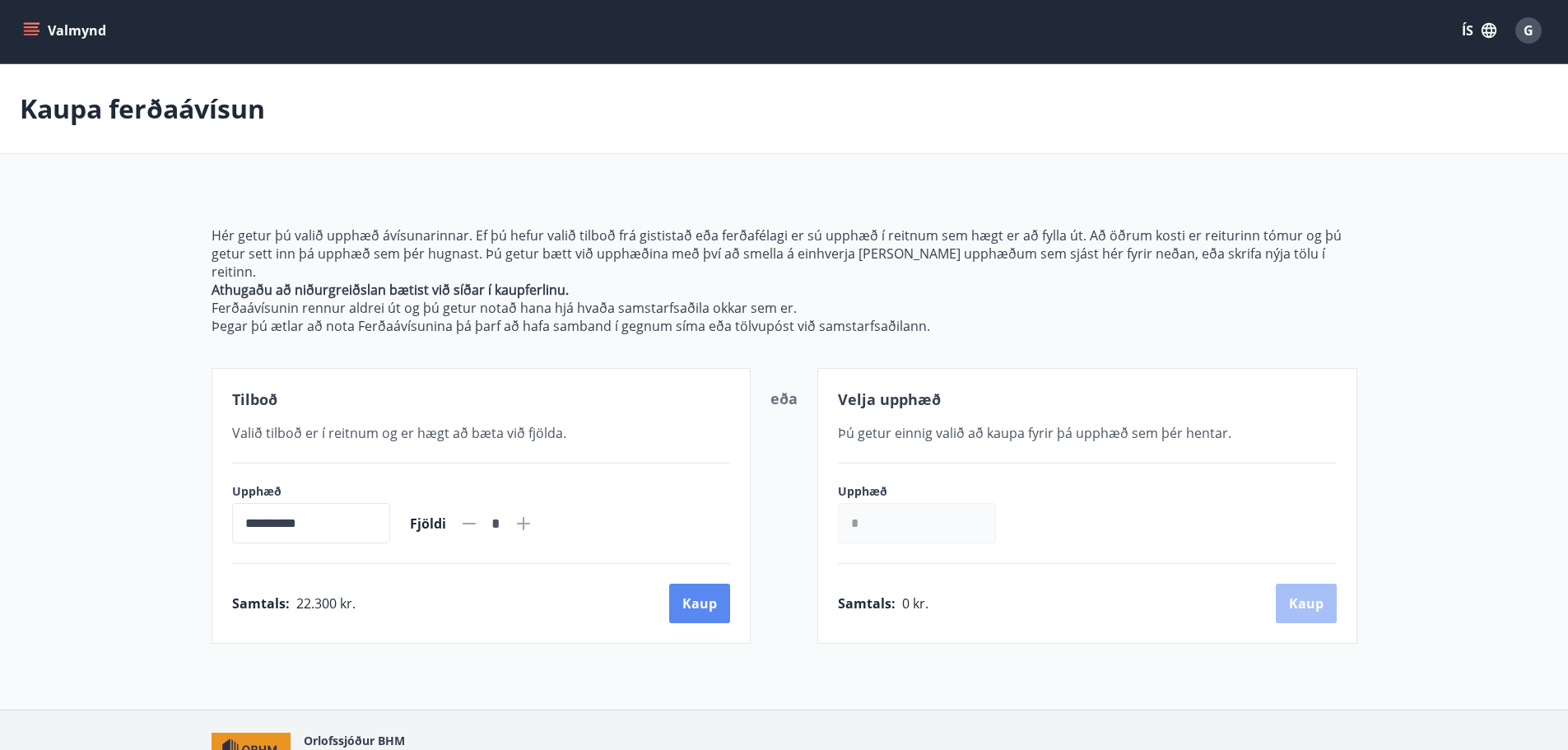
click at [719, 583] on button "Kaup" at bounding box center [700, 603] width 61 height 39
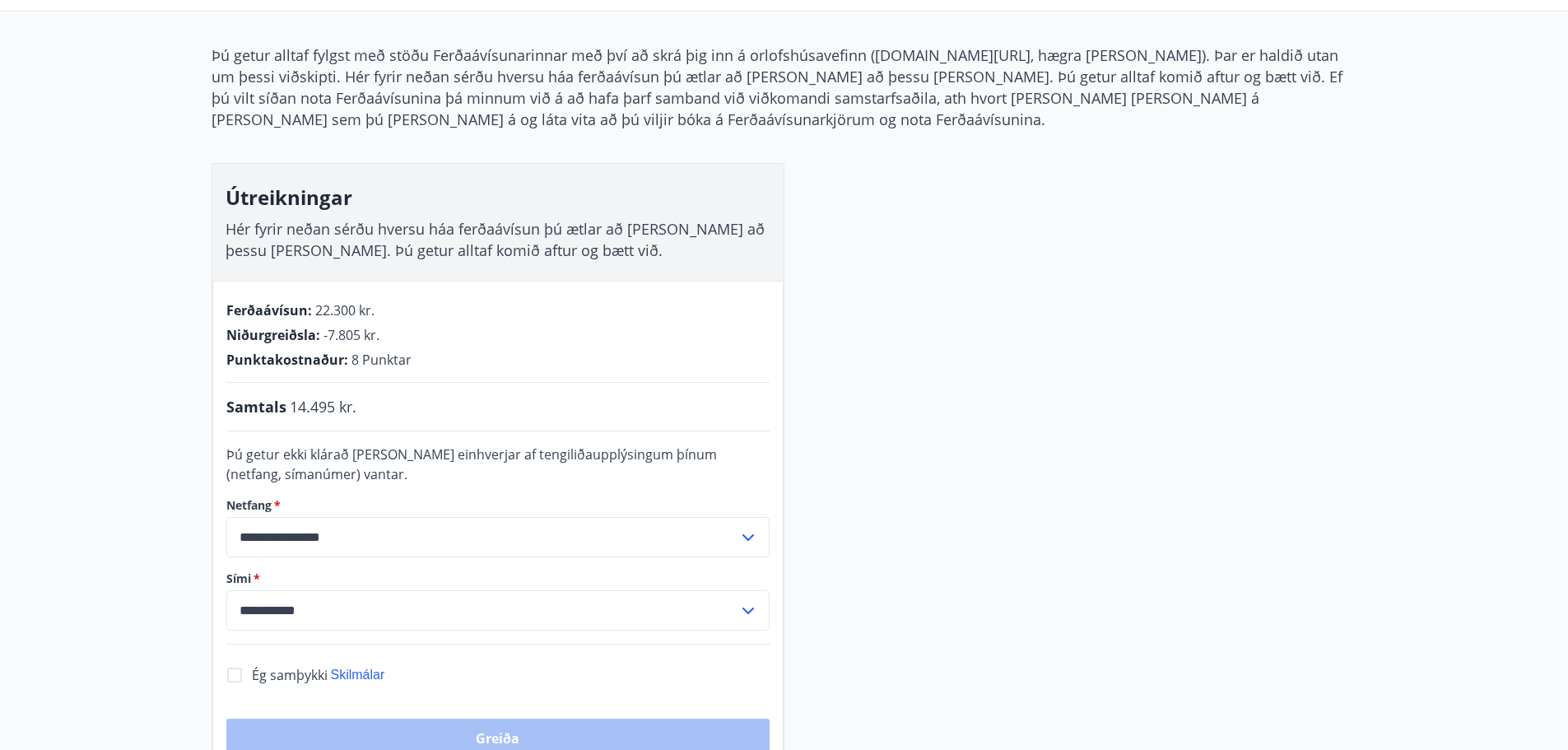
scroll to position [168, 0]
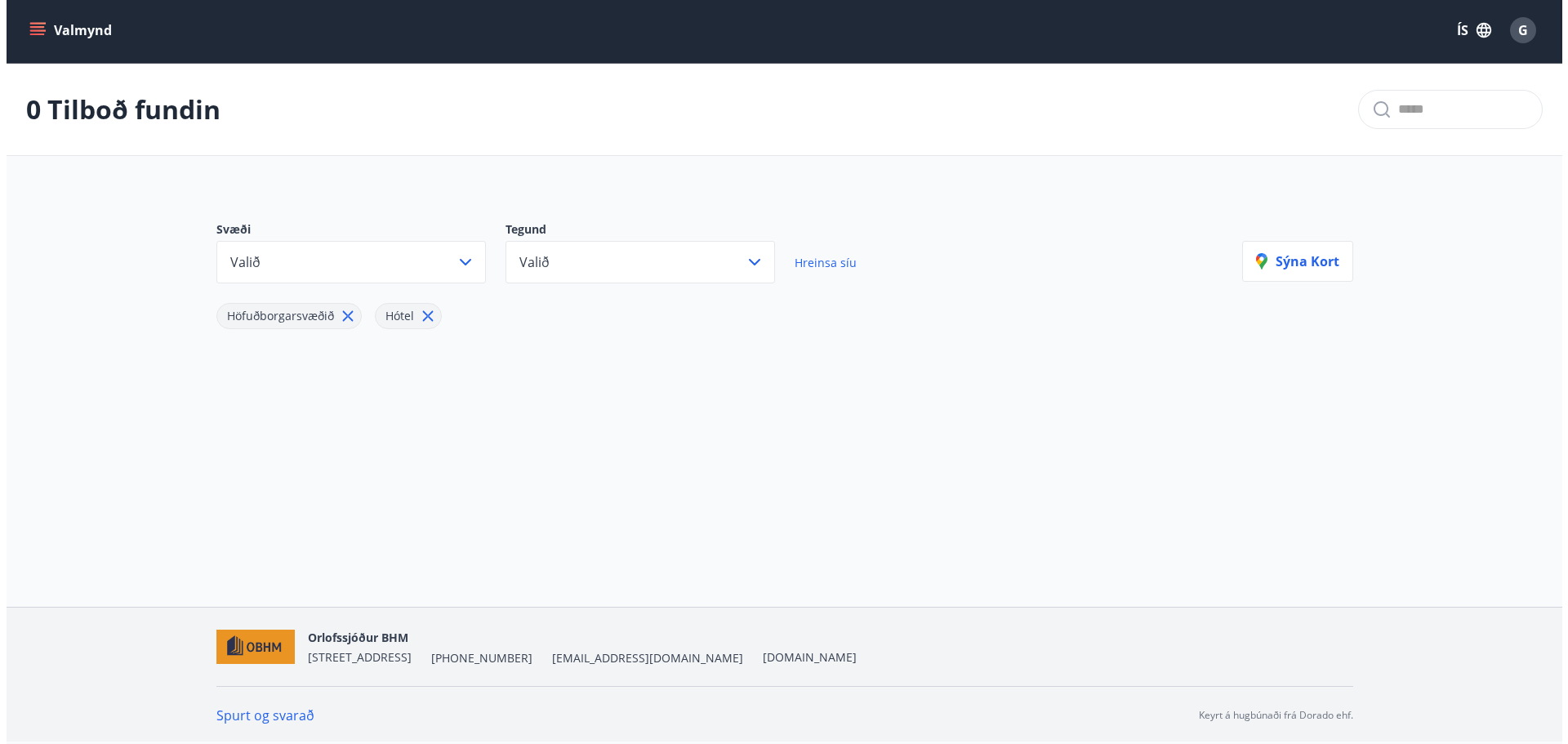
scroll to position [166, 0]
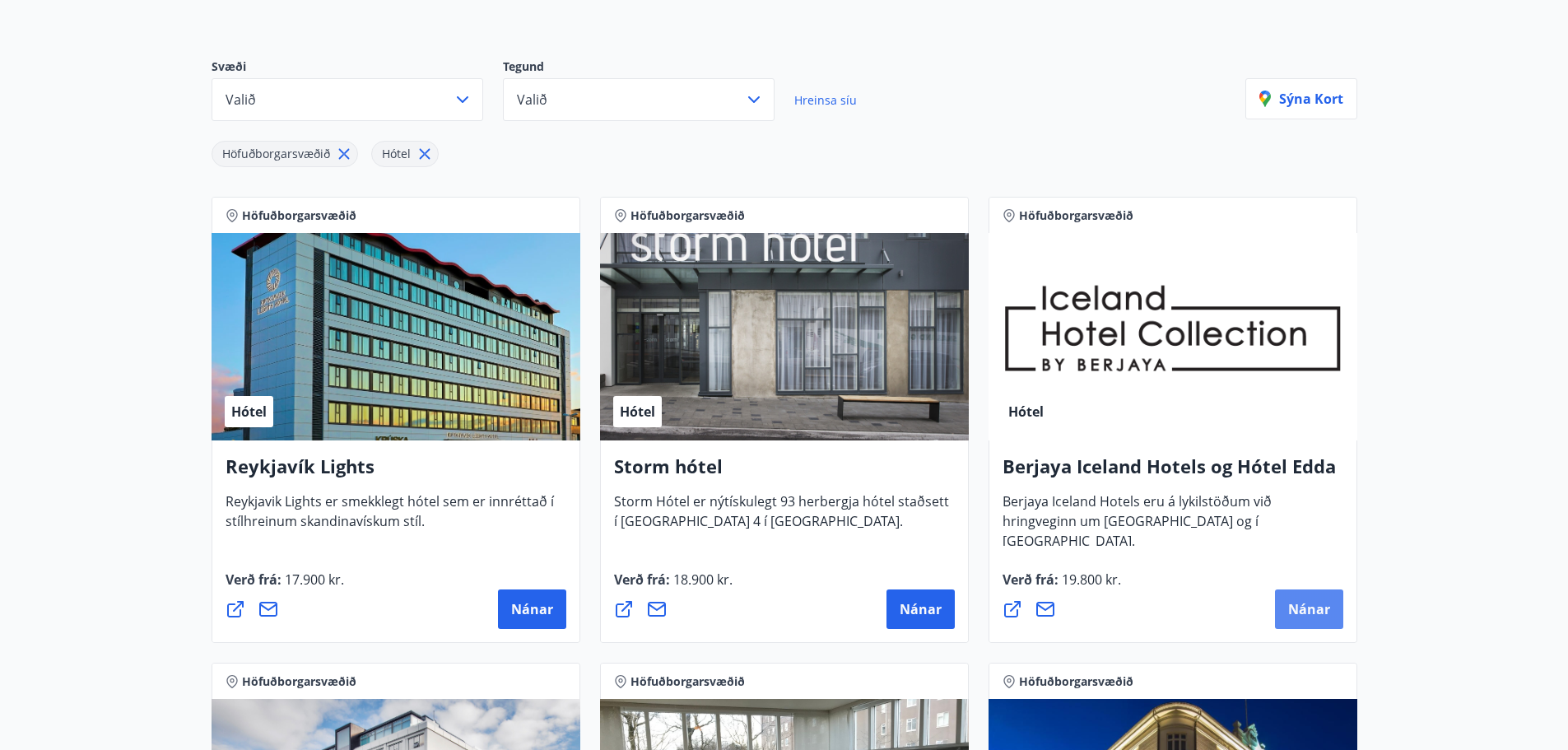
click at [1318, 595] on button "Nánar" at bounding box center [1309, 609] width 68 height 39
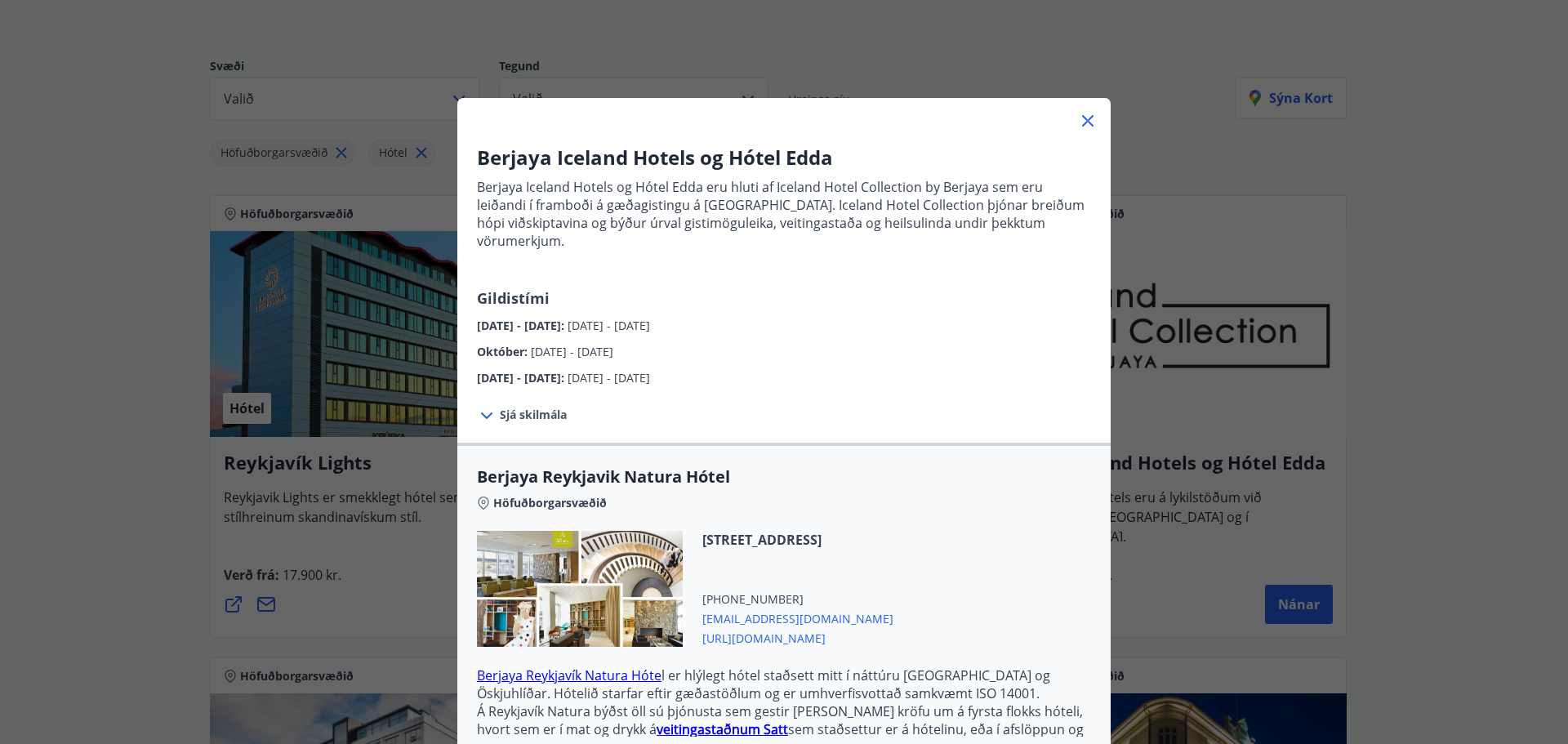
click at [504, 407] on span "Sjá skilmála" at bounding box center [532, 415] width 67 height 16
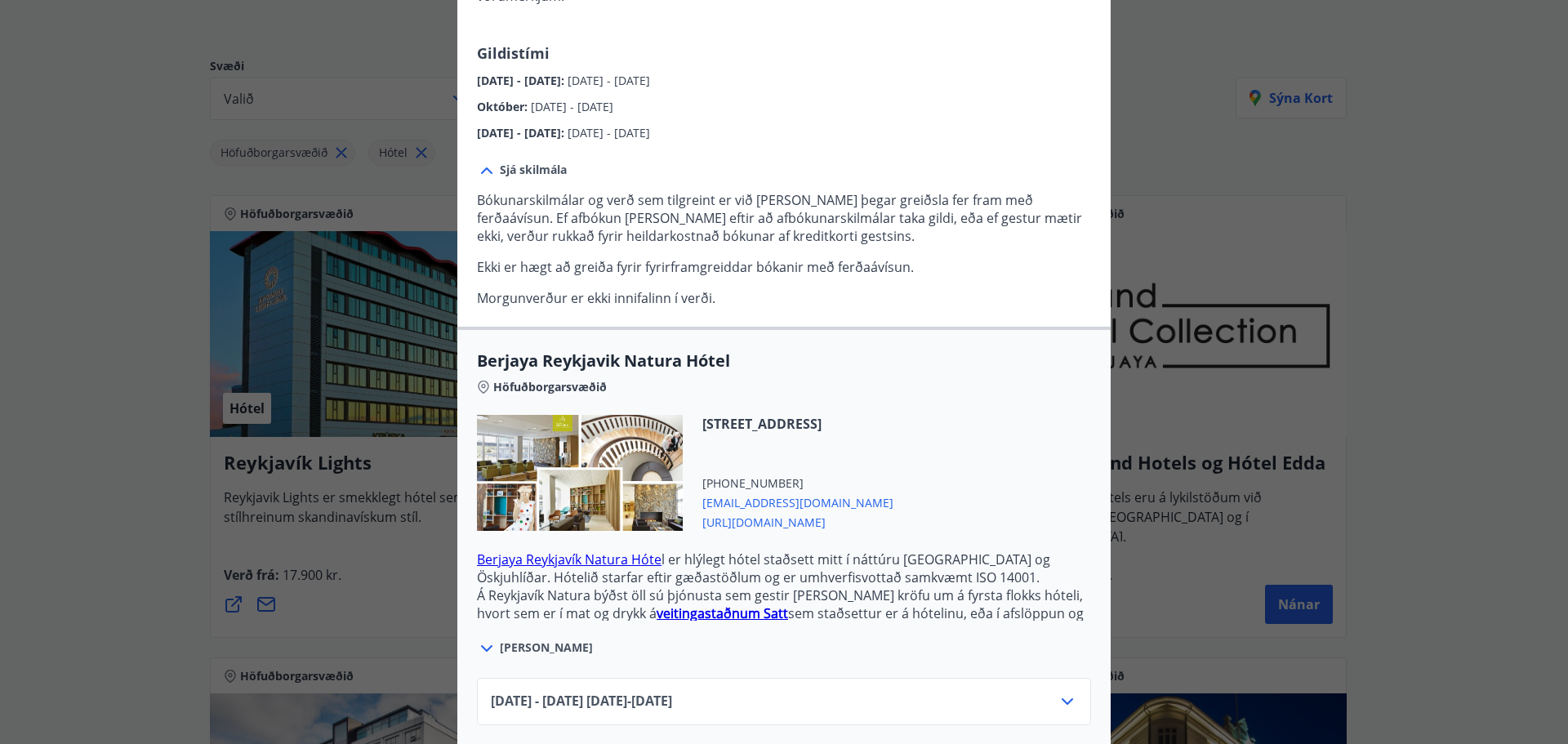
scroll to position [374, 0]
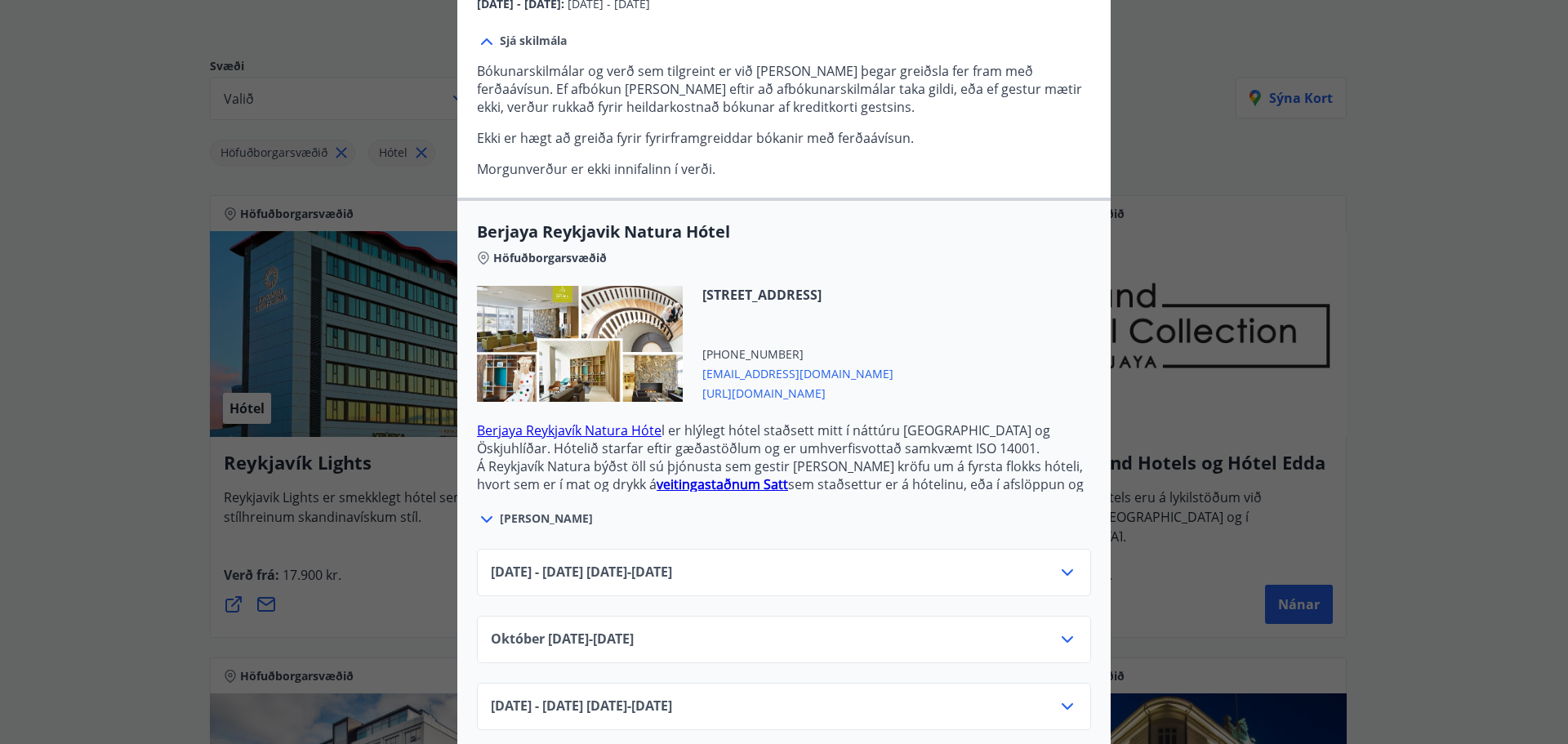
click at [483, 516] on icon at bounding box center [486, 519] width 12 height 6
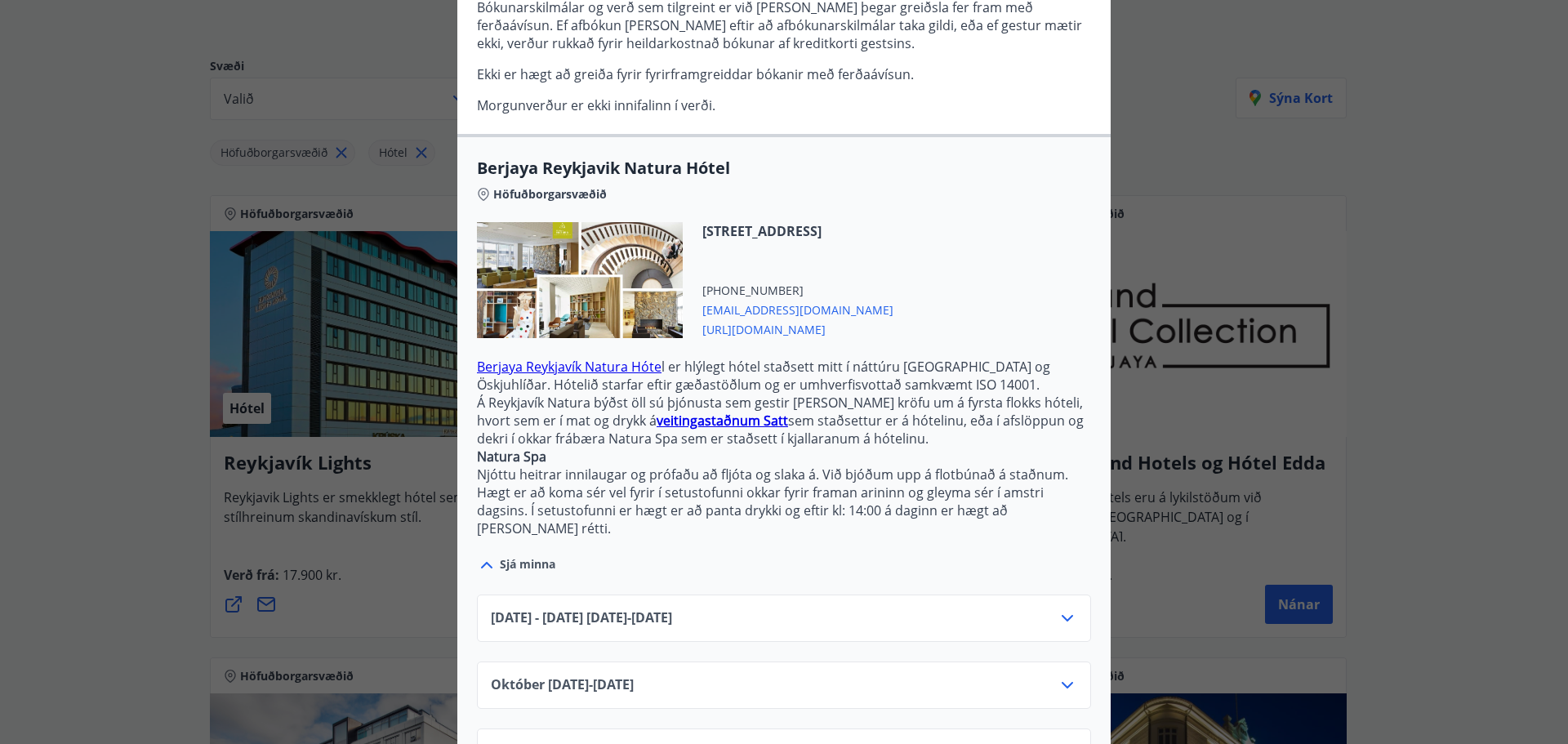
scroll to position [456, 0]
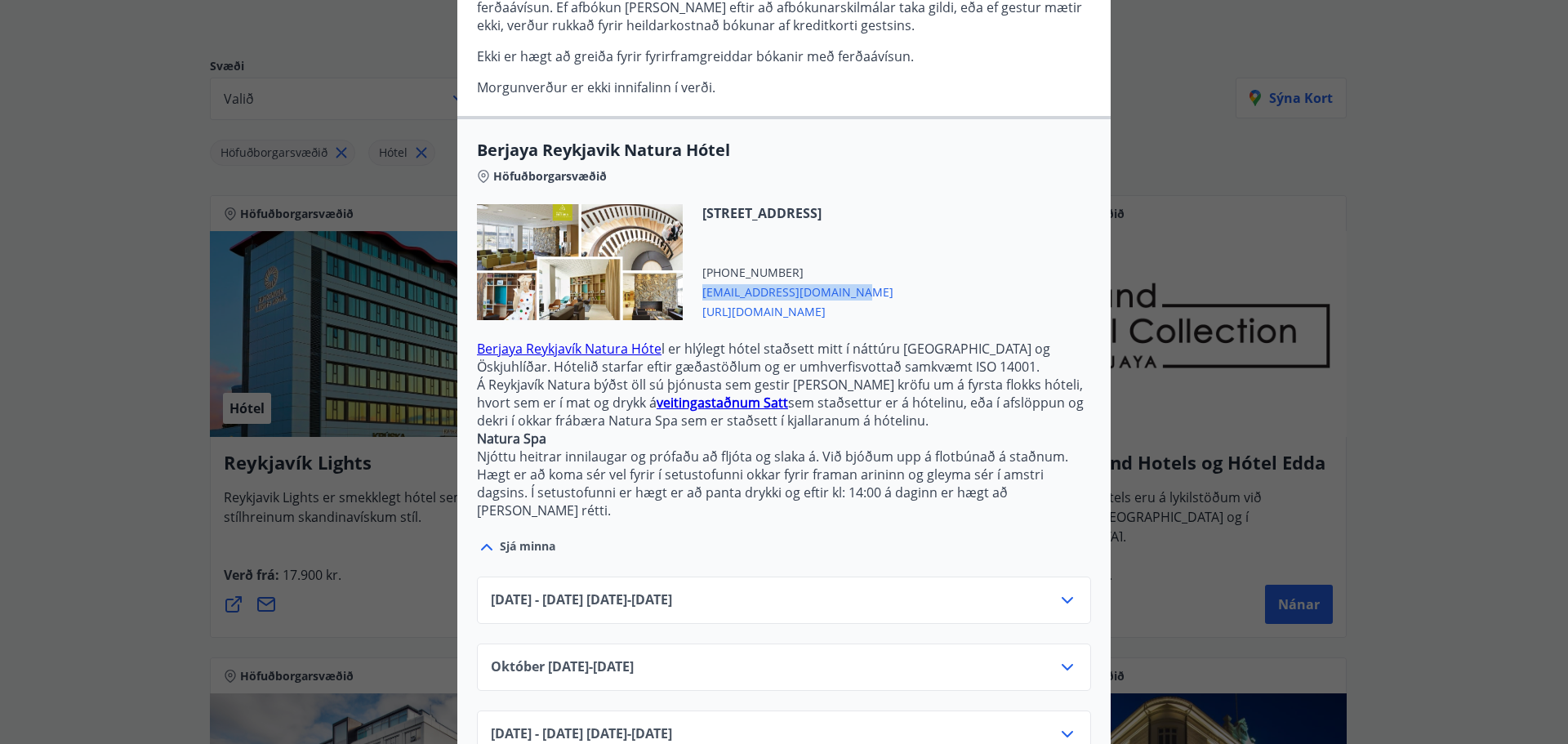
drag, startPoint x: 848, startPoint y: 276, endPoint x: 696, endPoint y: 276, distance: 152.0
click at [702, 281] on span "[EMAIL_ADDRESS][DOMAIN_NAME]" at bounding box center [797, 291] width 191 height 20
copy span "[EMAIL_ADDRESS][DOMAIN_NAME]"
